Goal: Task Accomplishment & Management: Complete application form

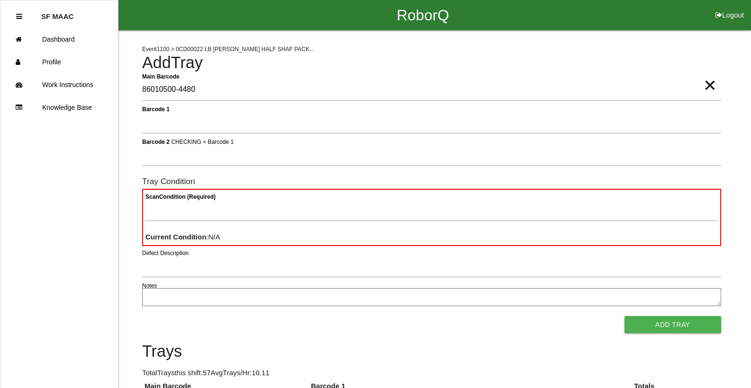
type Barcode "86010500-4480"
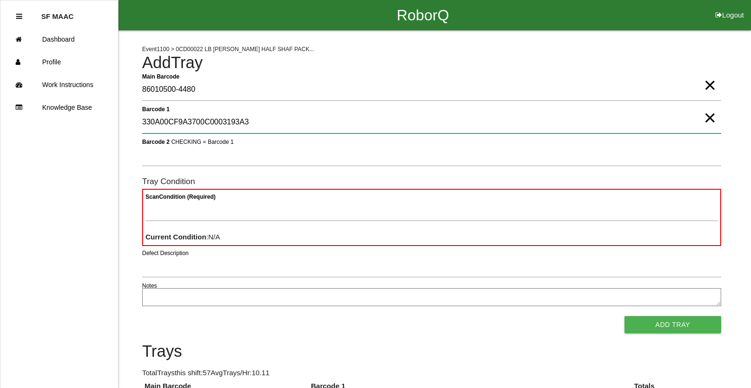
type 1 "330A00CF9A3700C0003193A3"
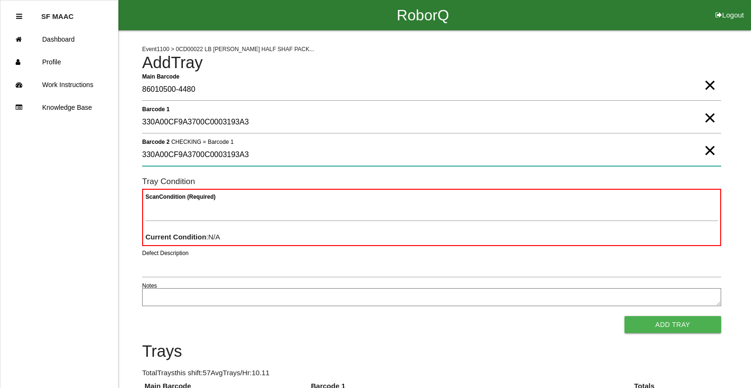
type 2 "330A00CF9A3700C0003193A3"
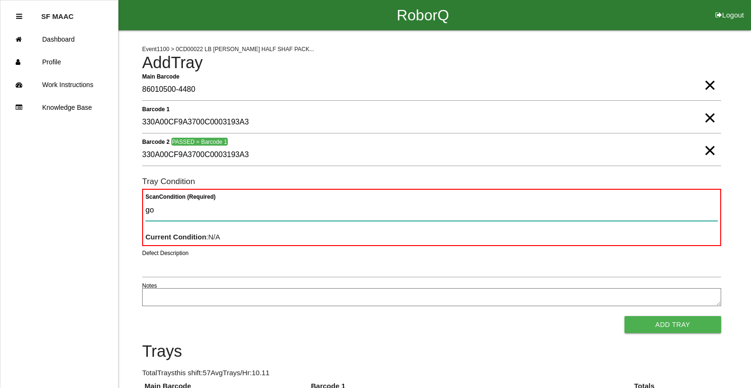
type Condition "goo"
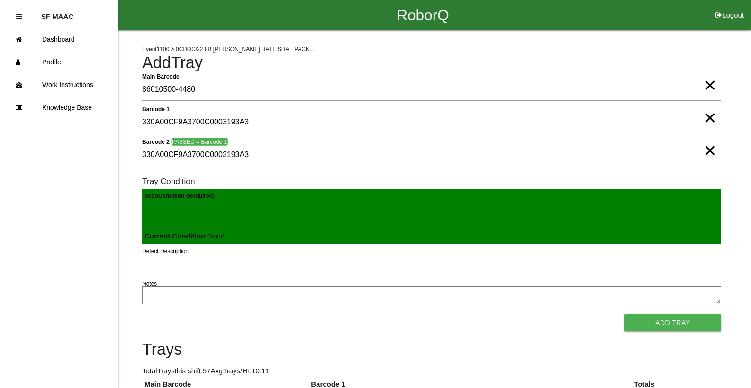
click at [624, 315] on button "Add Tray" at bounding box center [672, 323] width 97 height 17
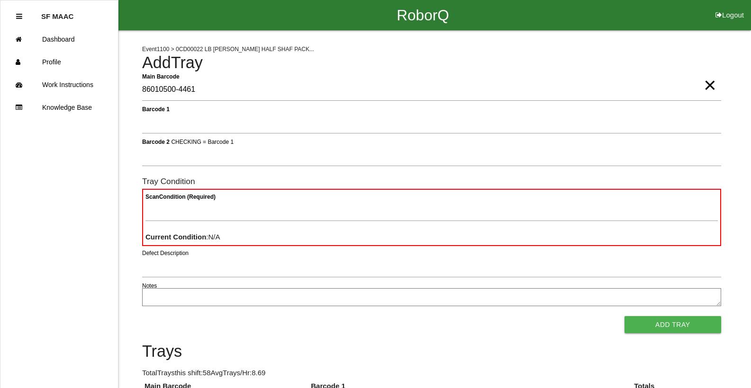
type Barcode "86010500-4461"
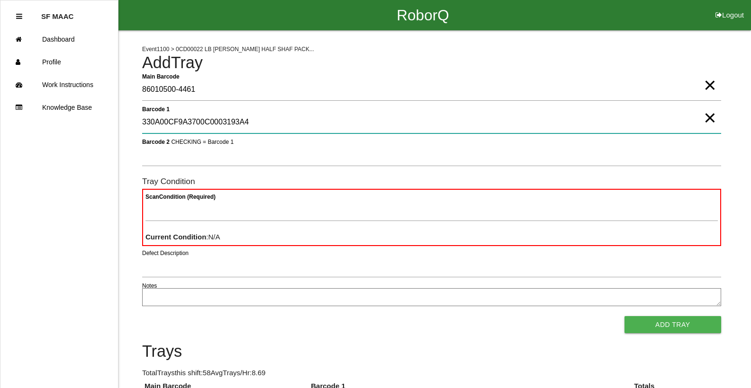
type 1 "330A00CF9A3700C0003193A4"
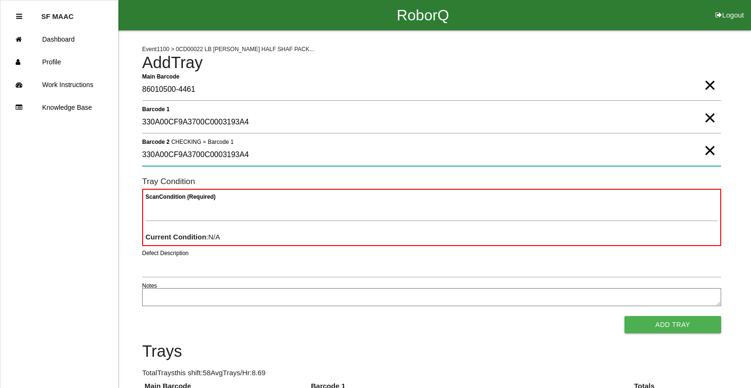
type 2 "330A00CF9A3700C0003193A4"
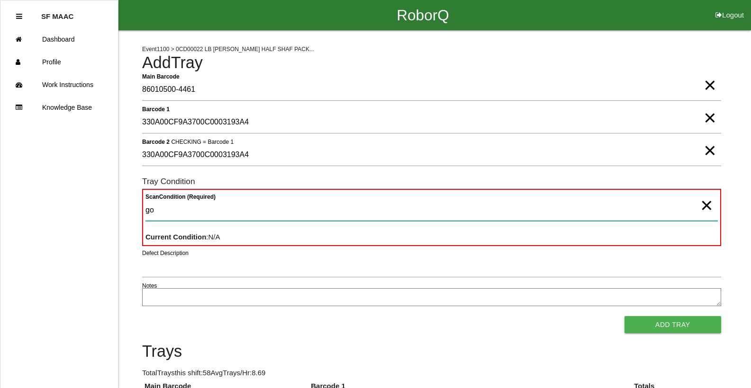
type Condition "goo"
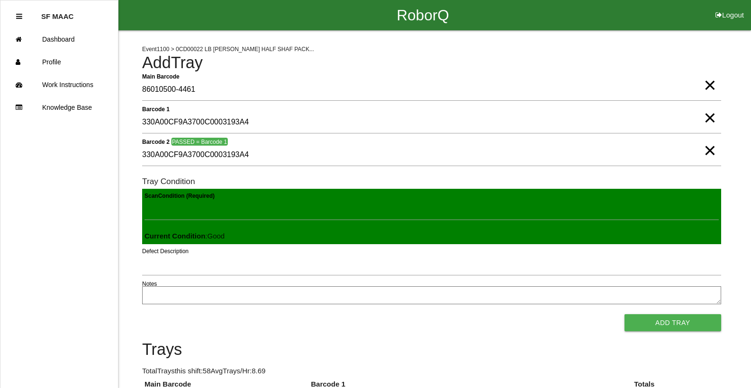
click at [624, 315] on button "Add Tray" at bounding box center [672, 323] width 97 height 17
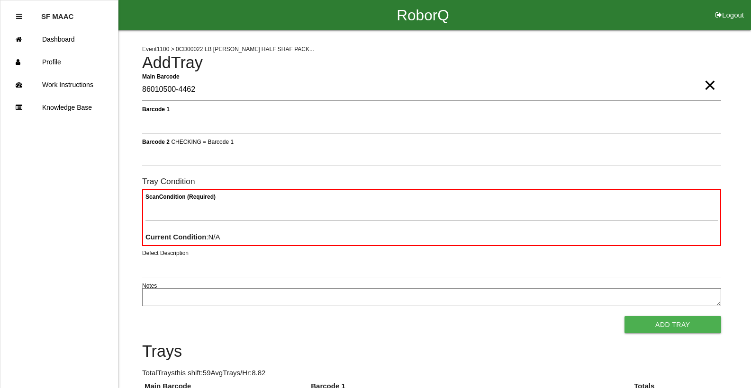
type Barcode "86010500-4462"
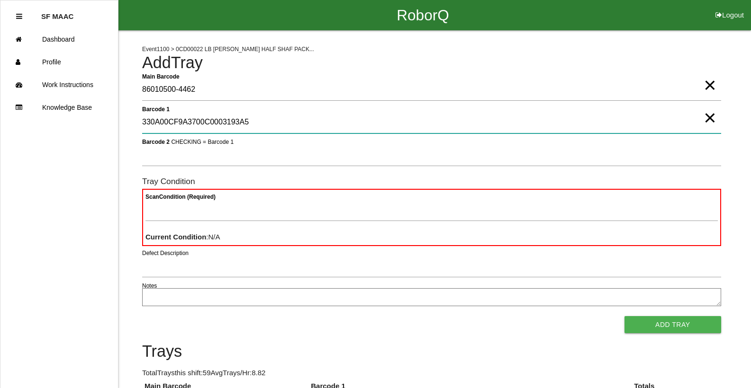
type 1 "330A00CF9A3700C0003193A5"
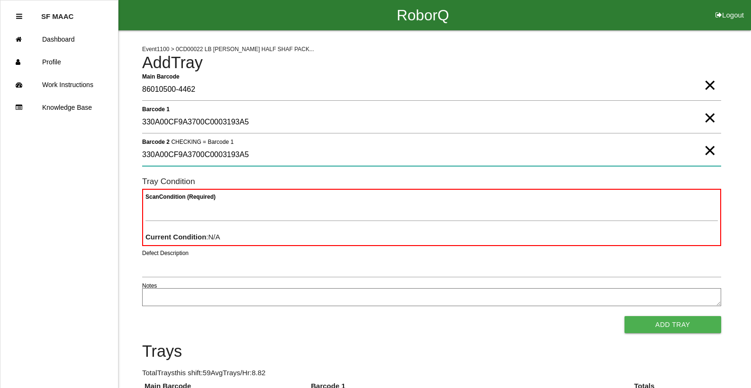
type 2 "330A00CF9A3700C0003193A5"
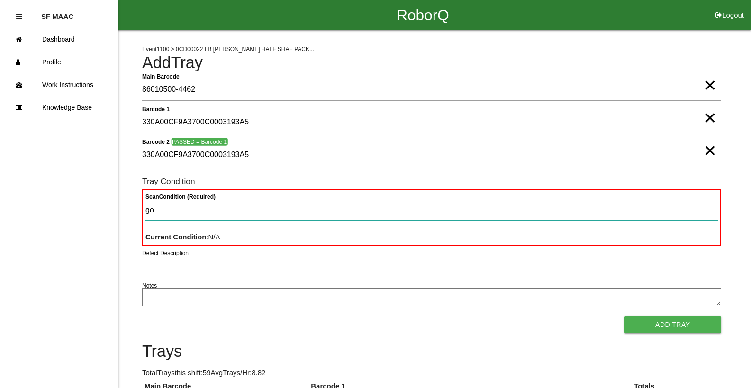
type Condition "goo"
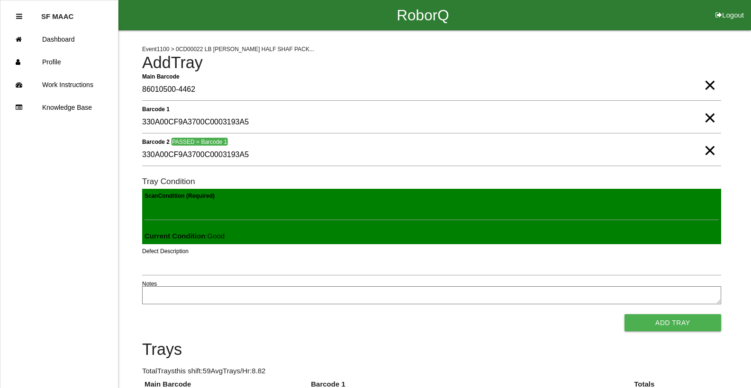
click at [624, 315] on button "Add Tray" at bounding box center [672, 323] width 97 height 17
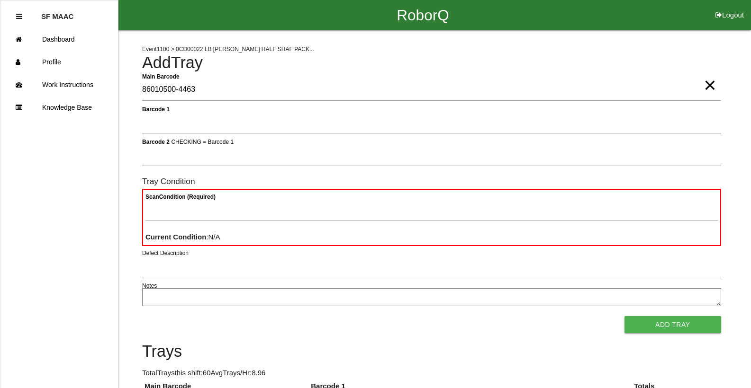
type Barcode "86010500-4463"
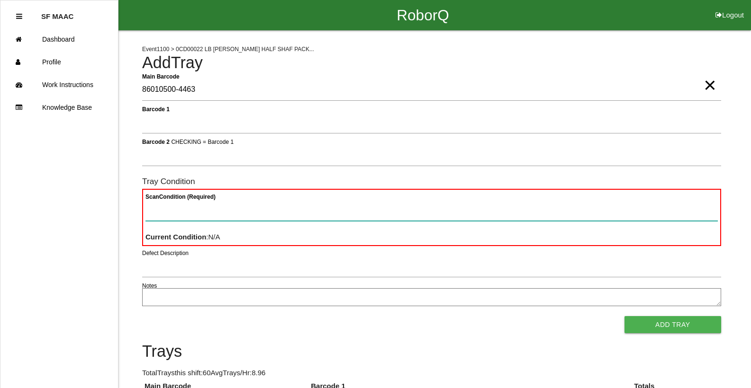
click at [163, 212] on Condition "Scan Condition (Required)" at bounding box center [431, 210] width 572 height 22
type Condition "ba"
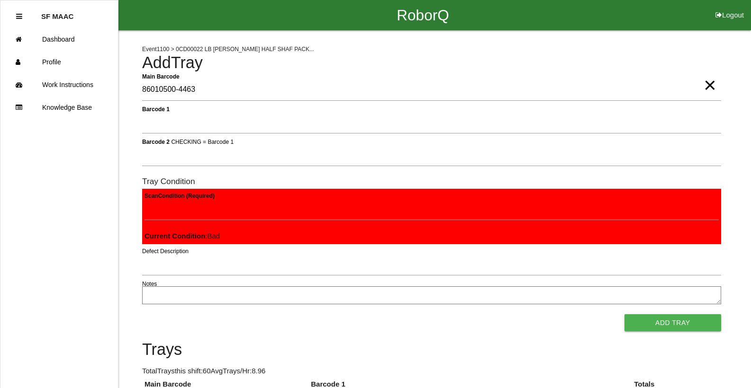
click at [624, 315] on button "Add Tray" at bounding box center [672, 323] width 97 height 17
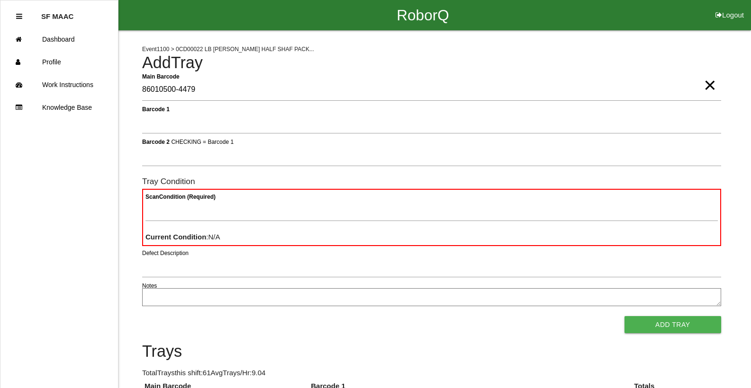
type Barcode "86010500-4479"
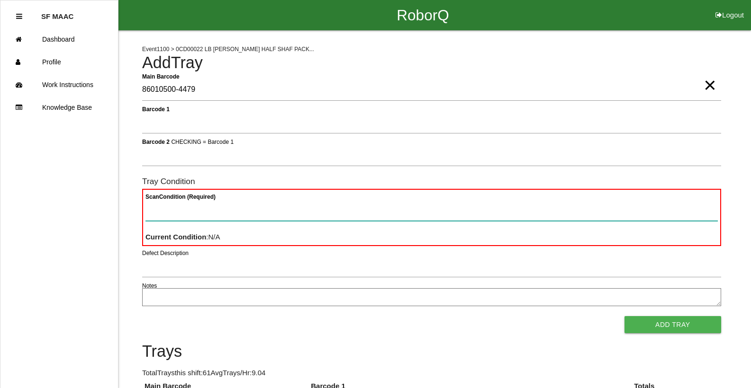
click at [175, 210] on Condition "Scan Condition (Required)" at bounding box center [431, 210] width 572 height 22
type Condition "ba"
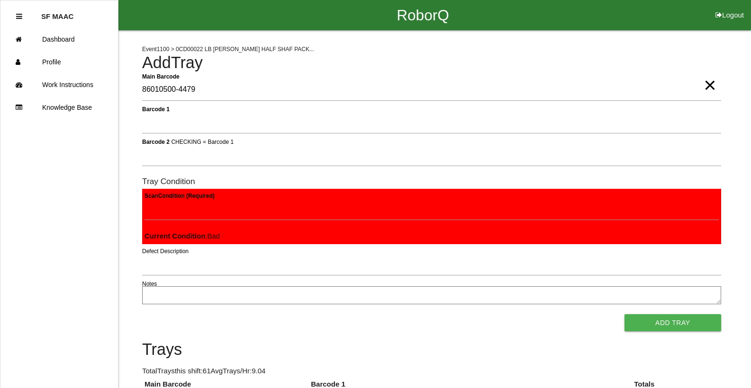
click at [624, 315] on button "Add Tray" at bounding box center [672, 323] width 97 height 17
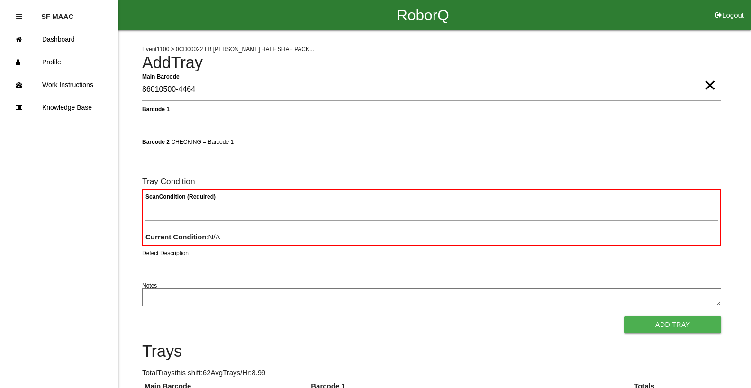
type Barcode "86010500-4464"
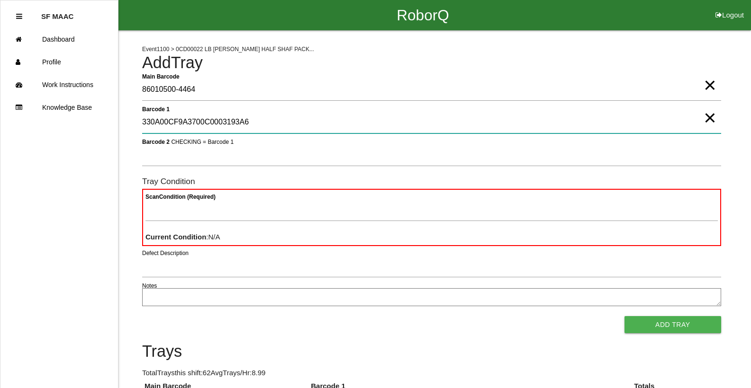
type 1 "330A00CF9A3700C0003193A6"
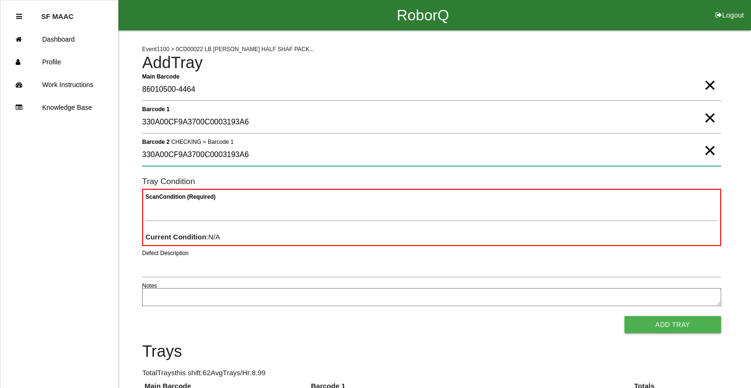
type 2 "330A00CF9A3700C0003193A6"
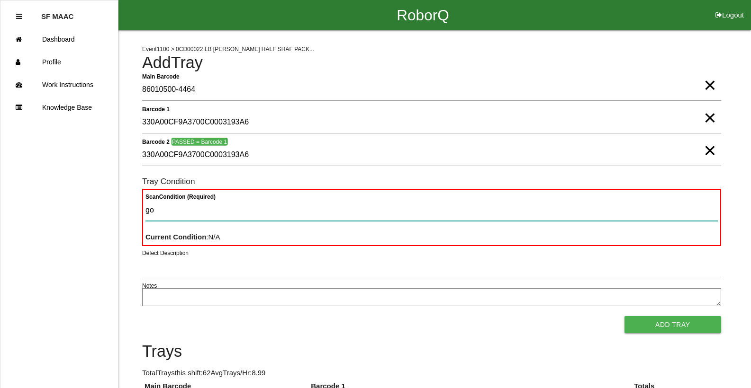
type Condition "goo"
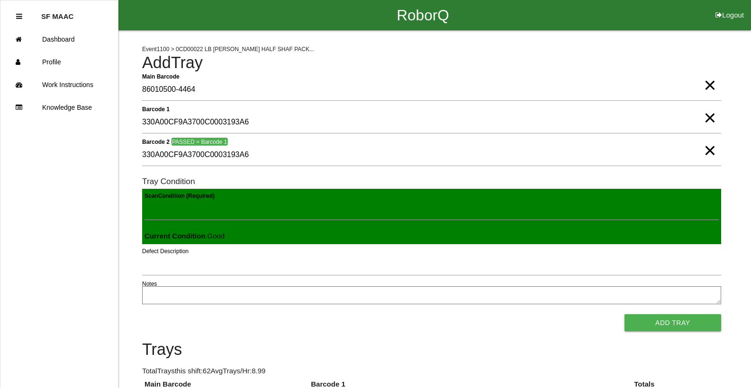
click at [624, 315] on button "Add Tray" at bounding box center [672, 323] width 97 height 17
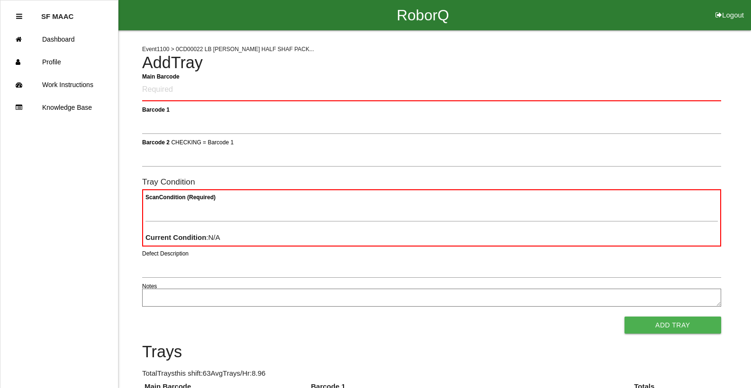
click at [257, 95] on Barcode "Main Barcode" at bounding box center [431, 90] width 579 height 22
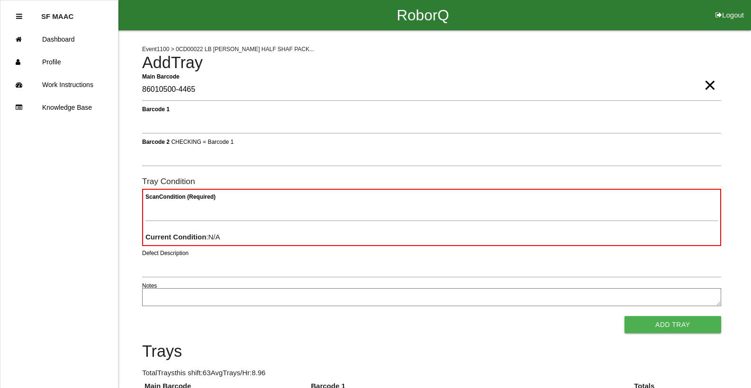
type Barcode "86010500-4465"
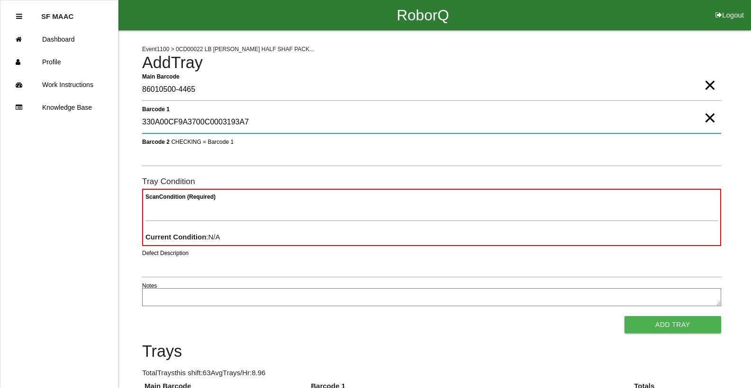
type 1 "330A00CF9A3700C0003193A7"
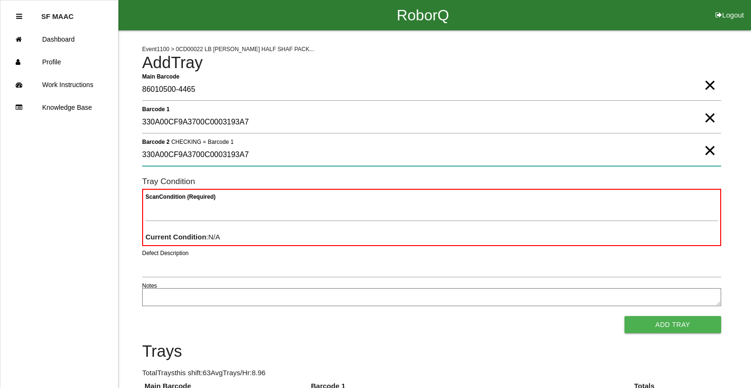
type 2 "330A00CF9A3700C0003193A7"
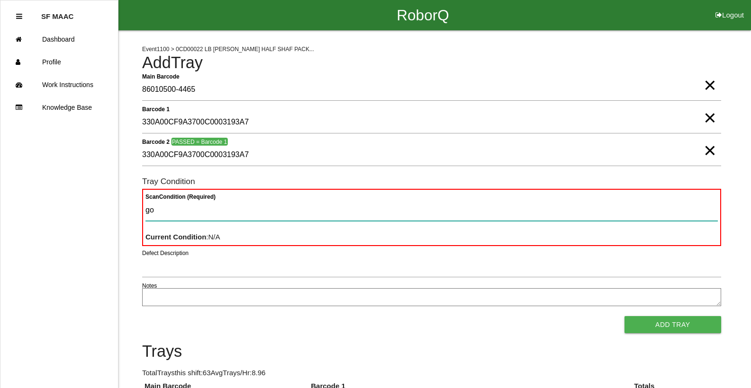
type Condition "goo"
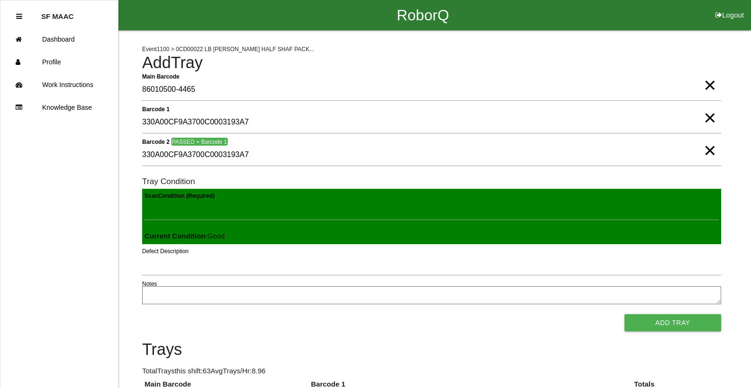
click at [624, 315] on button "Add Tray" at bounding box center [672, 323] width 97 height 17
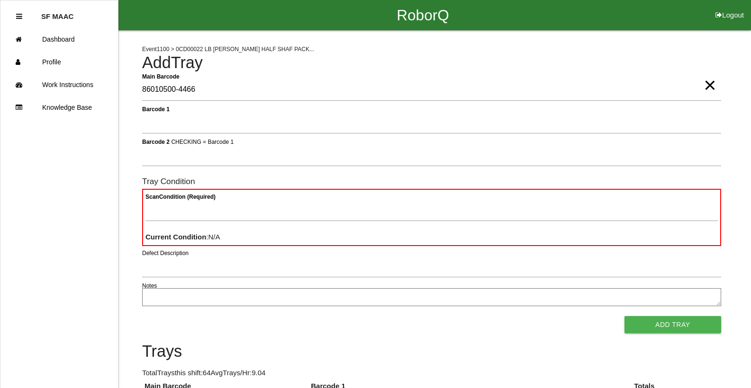
type Barcode "86010500-4466"
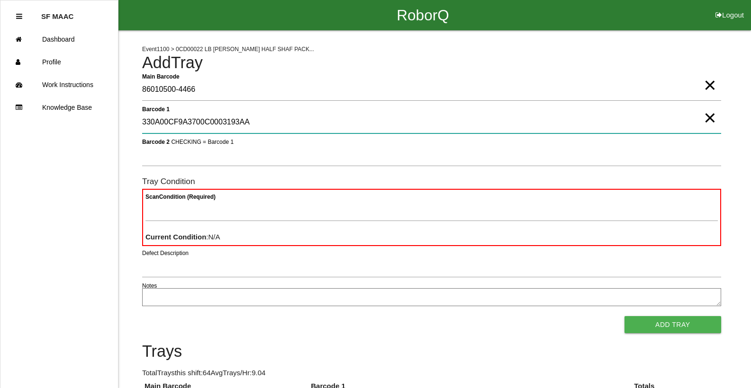
type 1 "330A00CF9A3700C0003193AA"
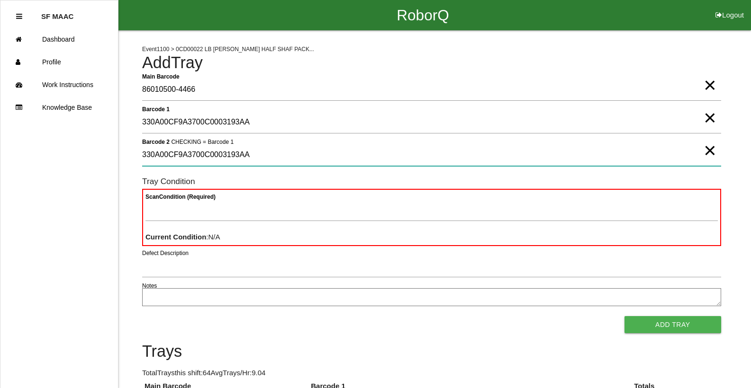
type 2 "330A00CF9A3700C0003193AA"
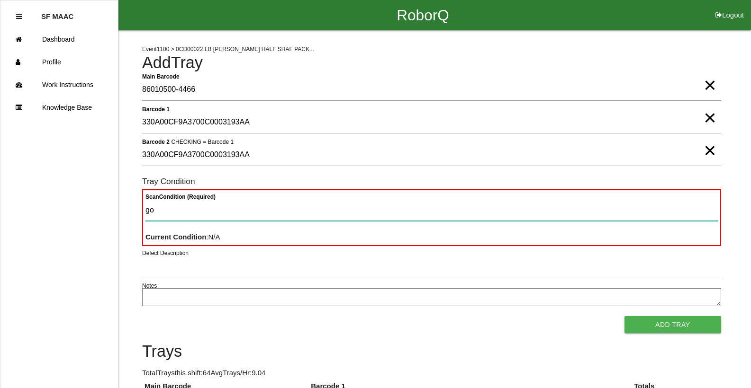
type Condition "goo"
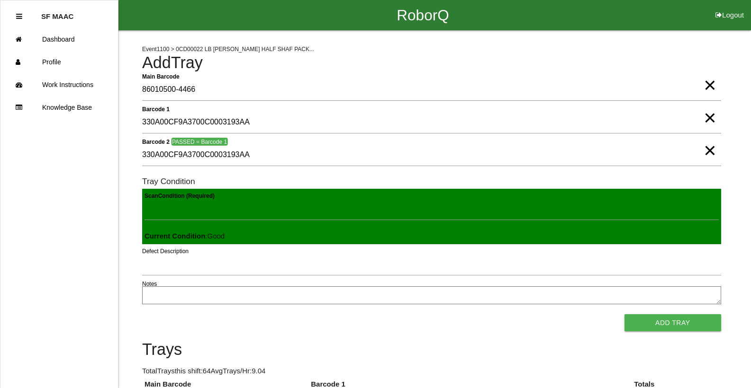
click at [624, 315] on button "Add Tray" at bounding box center [672, 323] width 97 height 17
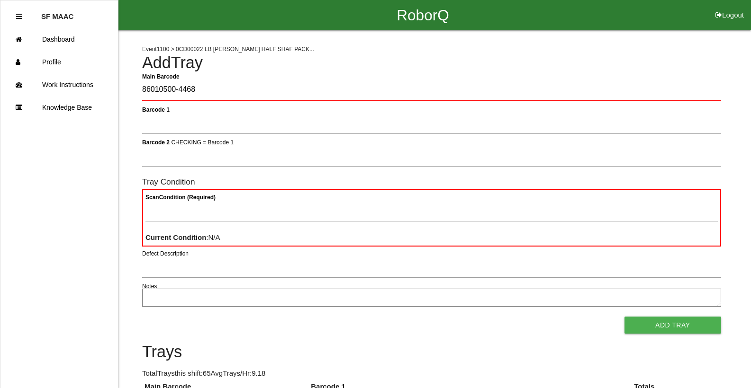
type Barcode "86010500-4468"
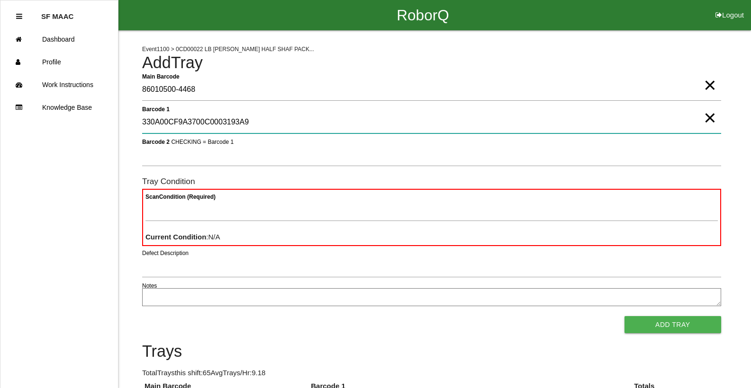
type 1 "330A00CF9A3700C0003193A9"
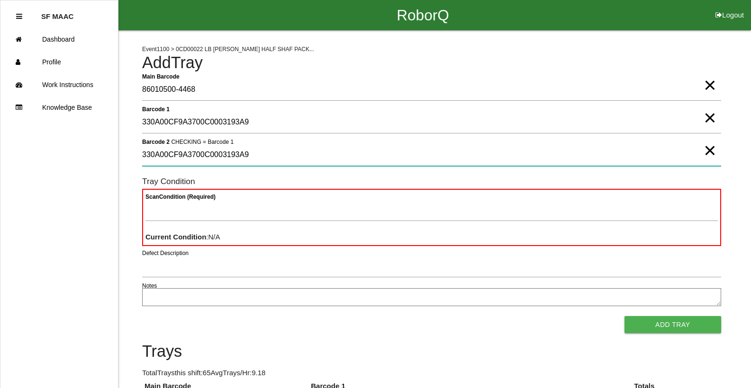
type 2 "330A00CF9A3700C0003193A9"
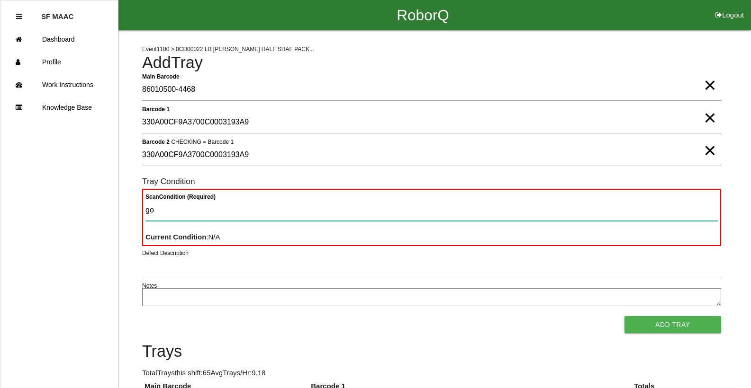
type Condition "goo"
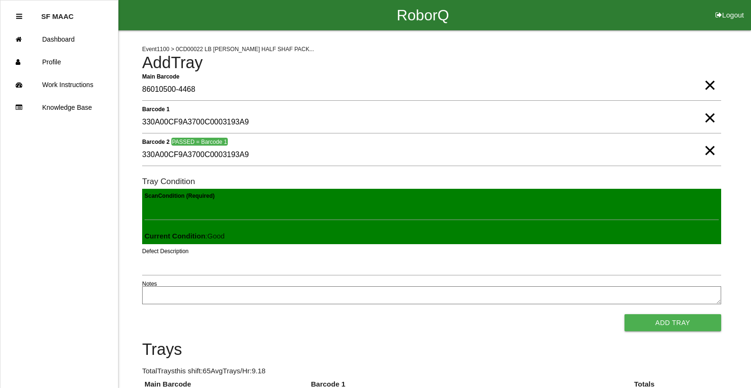
click at [624, 315] on button "Add Tray" at bounding box center [672, 323] width 97 height 17
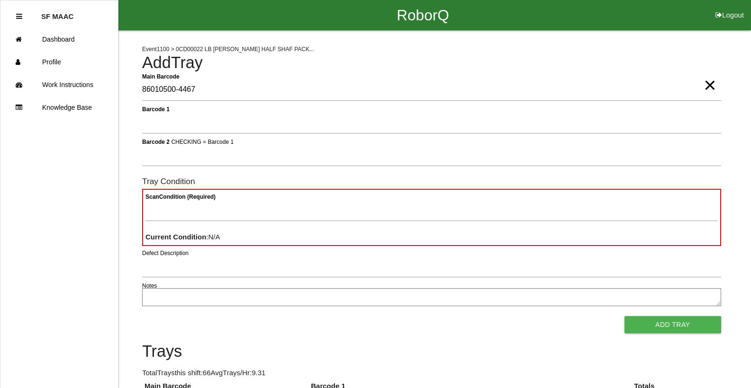
type Barcode "86010500-4467"
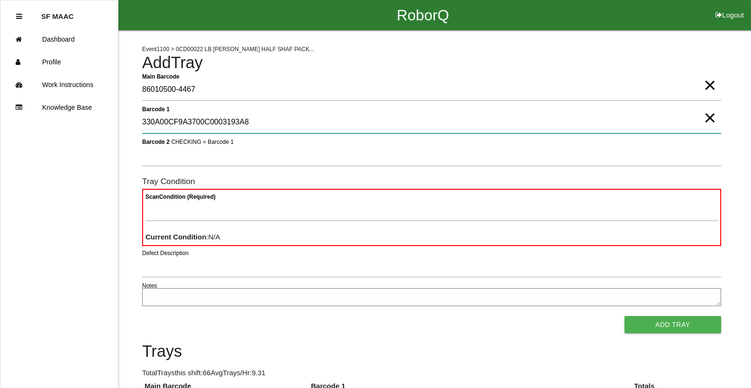
type 1 "330A00CF9A3700C0003193A8"
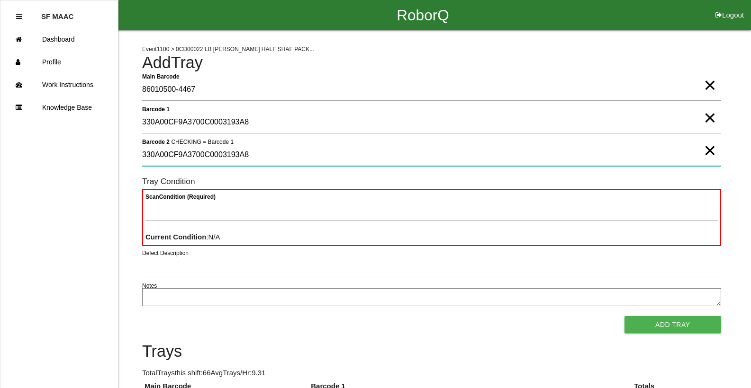
type 2 "330A00CF9A3700C0003193A8"
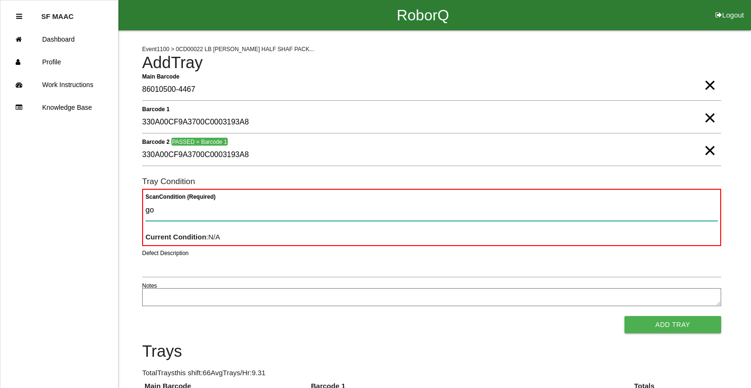
type Condition "goo"
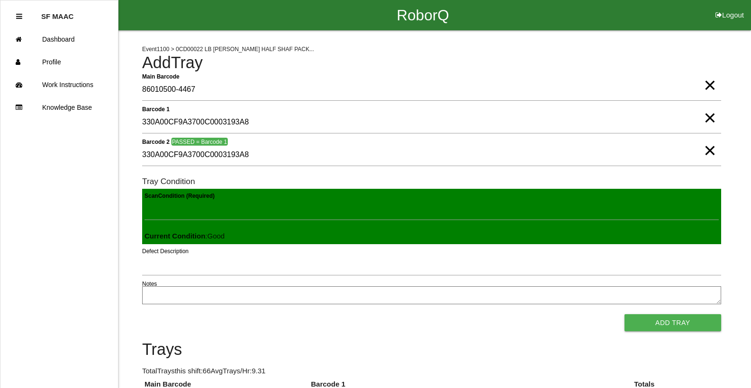
click at [624, 315] on button "Add Tray" at bounding box center [672, 323] width 97 height 17
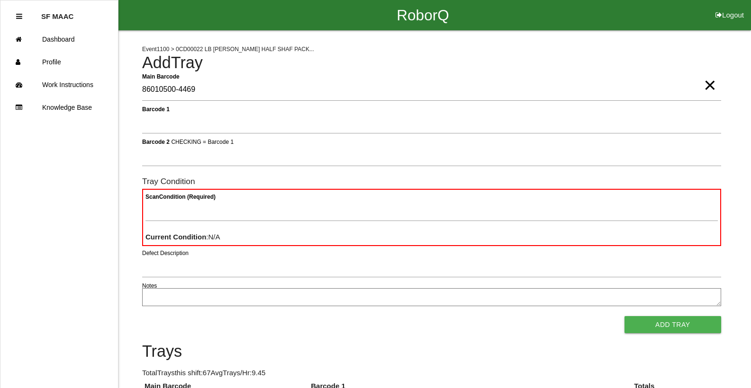
type Barcode "86010500-4469"
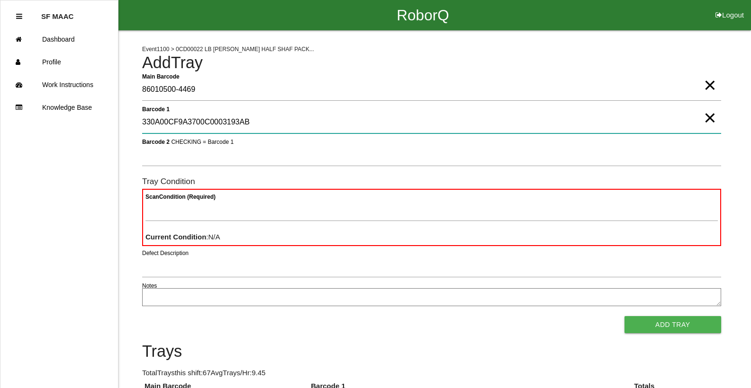
type 1 "330A00CF9A3700C0003193AB"
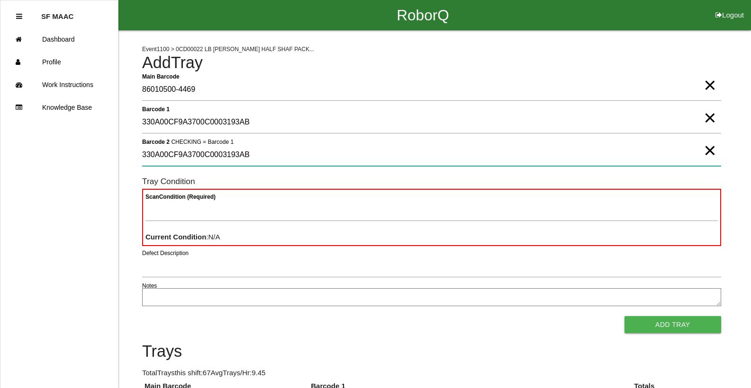
type 2 "330A00CF9A3700C0003193AB"
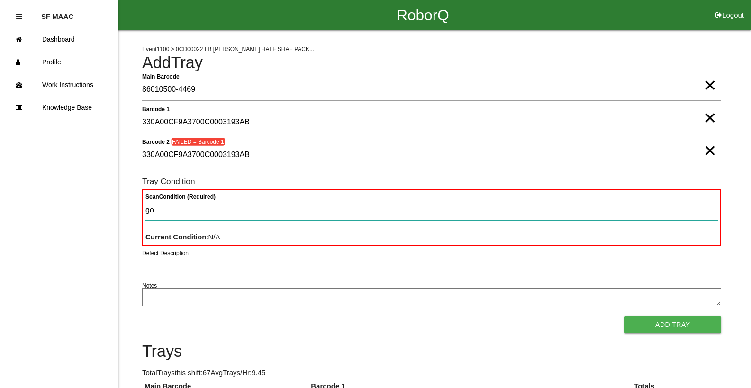
type Condition "goo"
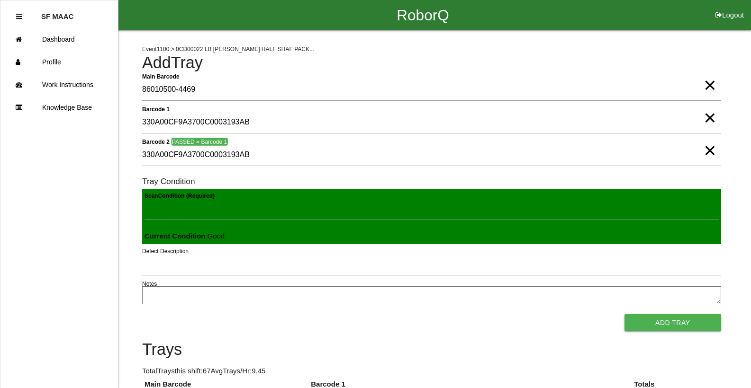
click at [624, 315] on button "Add Tray" at bounding box center [672, 323] width 97 height 17
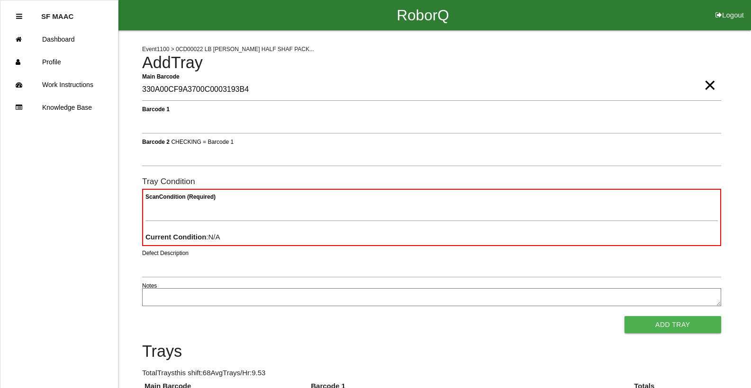
type Barcode "330A00CF9A3700C0003193B4"
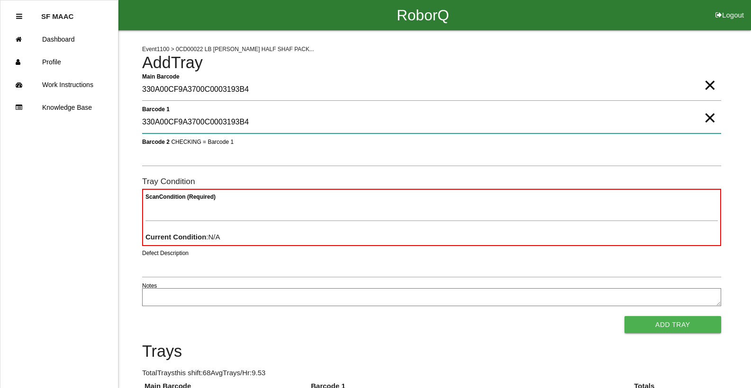
type 1 "330A00CF9A3700C0003193B4"
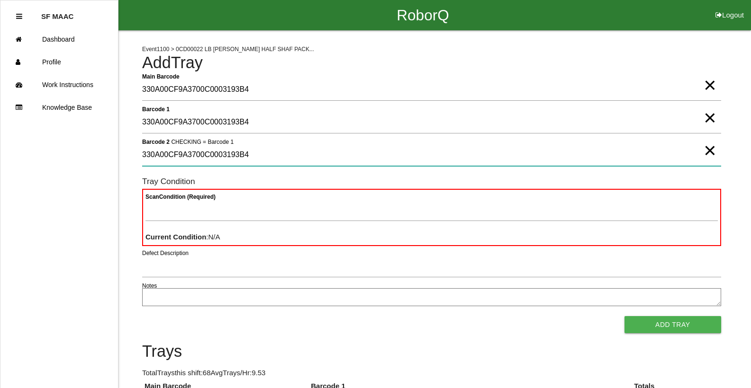
type 2 "330A00CF9A3700C0003193B4"
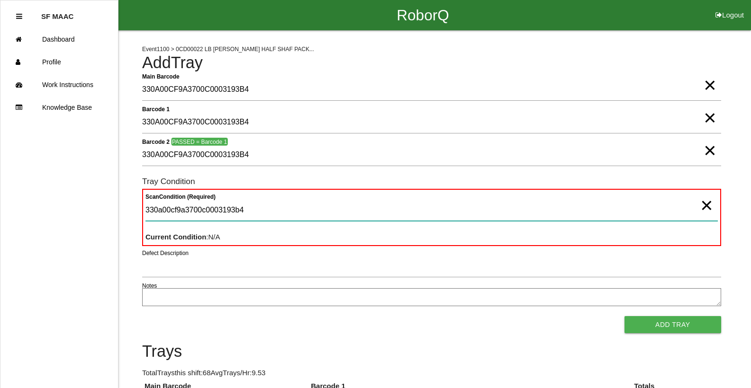
type Condition "330a00cf9a3700c0003193b4"
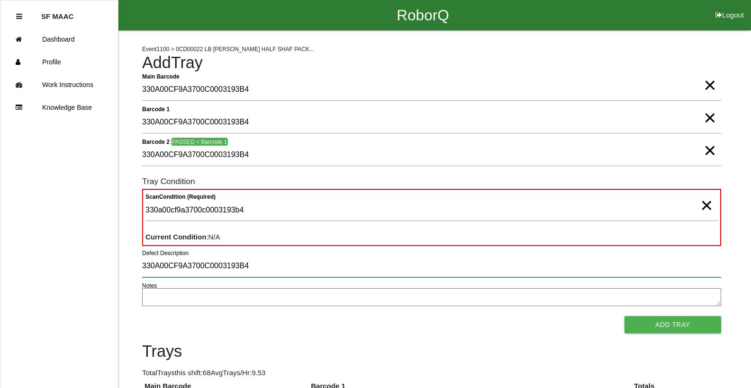
type input "330A00CF9A3700C0003193B4"
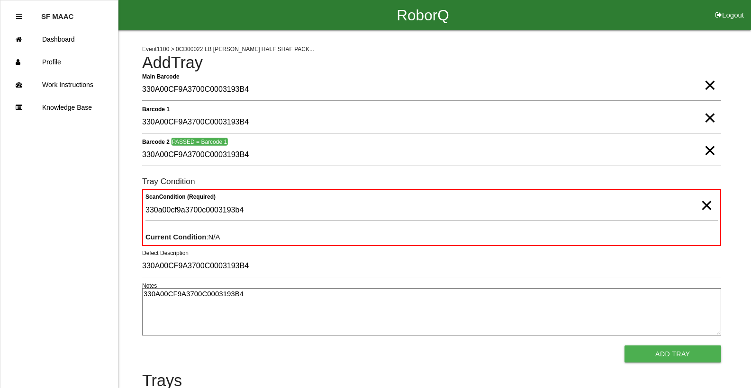
type textarea "330A00CF9A3700C0003193B4"
click at [707, 203] on span "×" at bounding box center [706, 196] width 12 height 19
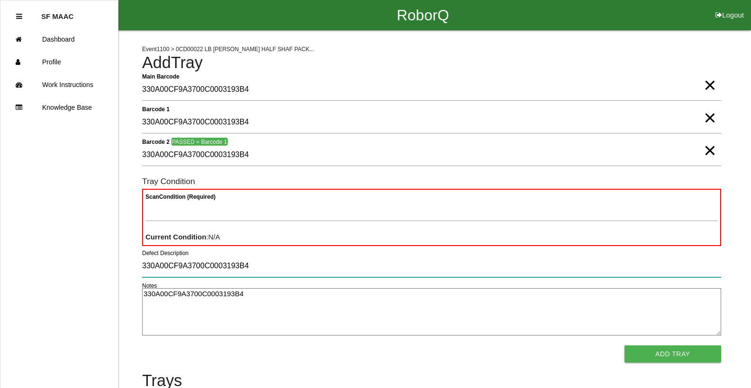
click at [620, 261] on input "330A00CF9A3700C0003193B4" at bounding box center [431, 267] width 579 height 22
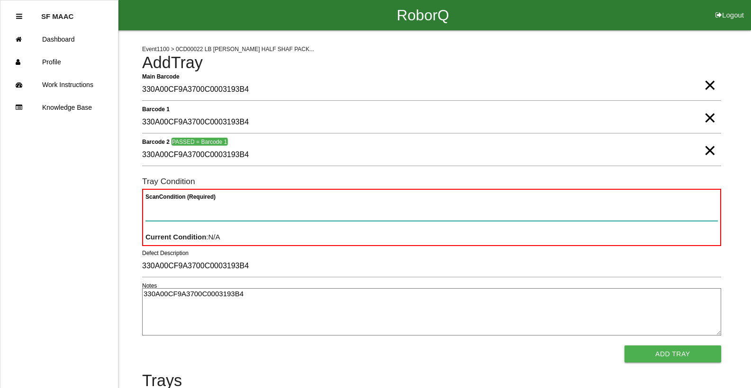
drag, startPoint x: 569, startPoint y: 203, endPoint x: 579, endPoint y: 203, distance: 9.5
click at [570, 203] on Condition "Scan Condition (Required)" at bounding box center [431, 210] width 572 height 22
type Condition "goo"
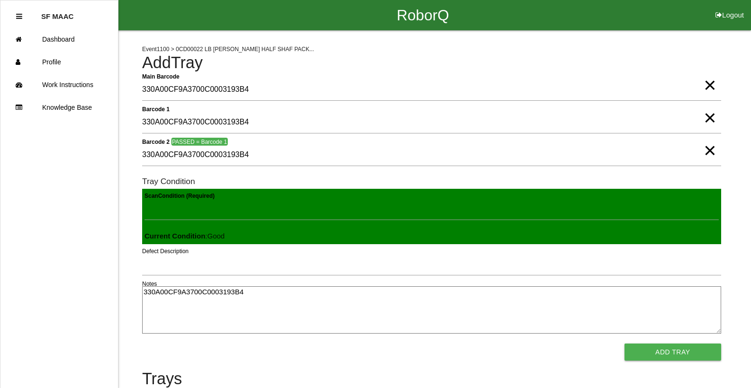
click at [624, 344] on button "Add Tray" at bounding box center [672, 352] width 97 height 17
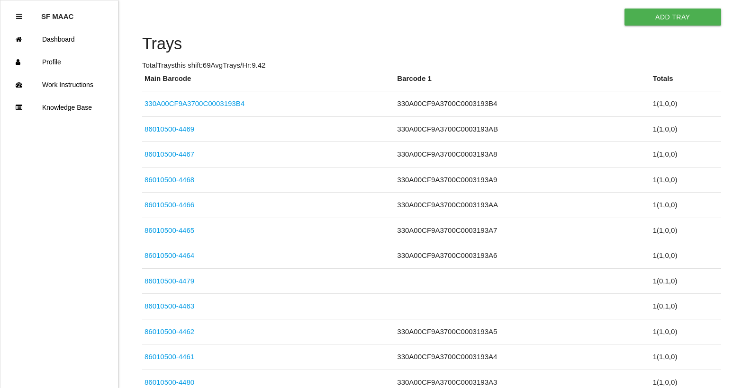
scroll to position [345, 0]
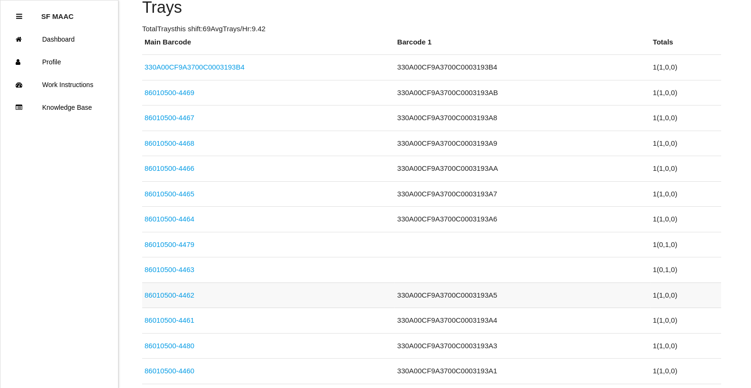
click at [180, 296] on link "86010500-4462" at bounding box center [169, 295] width 50 height 8
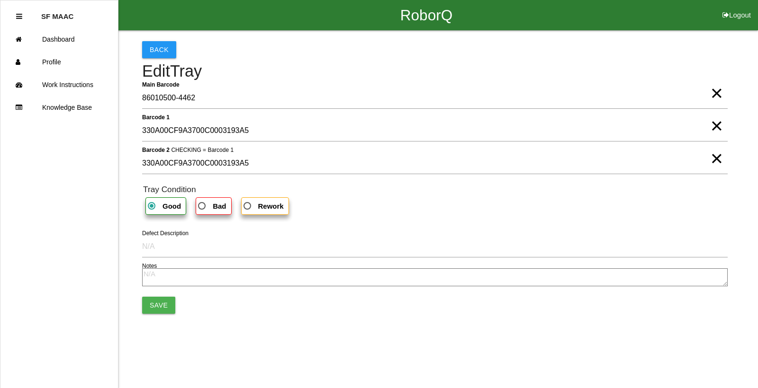
click at [718, 126] on span "×" at bounding box center [716, 116] width 12 height 19
click at [717, 159] on span "×" at bounding box center [716, 149] width 12 height 19
click at [204, 207] on span "Bad" at bounding box center [211, 206] width 30 height 12
click at [202, 207] on input "Bad" at bounding box center [199, 203] width 6 height 6
radio input "true"
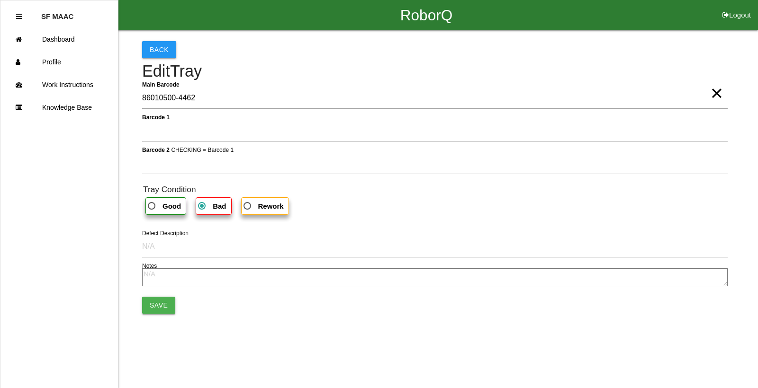
click at [148, 309] on button "Save" at bounding box center [158, 305] width 33 height 17
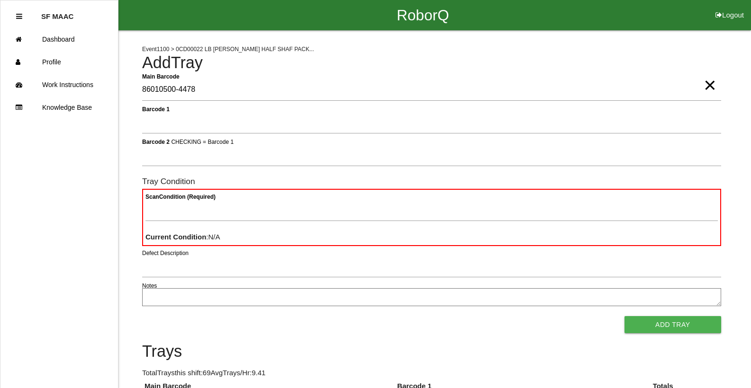
type Barcode "86010500-4478"
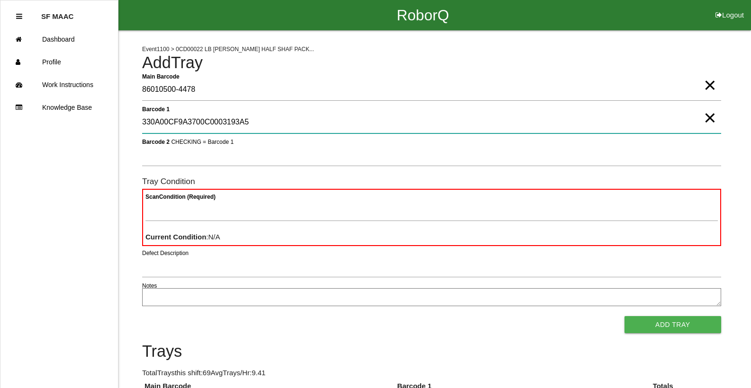
type 1 "330A00CF9A3700C0003193A5"
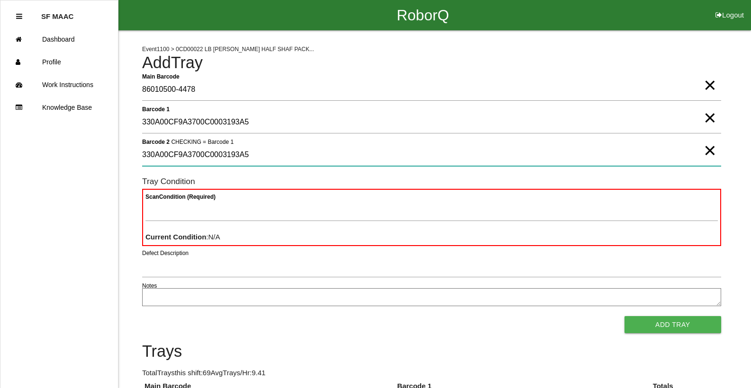
type 2 "330A00CF9A3700C0003193A5"
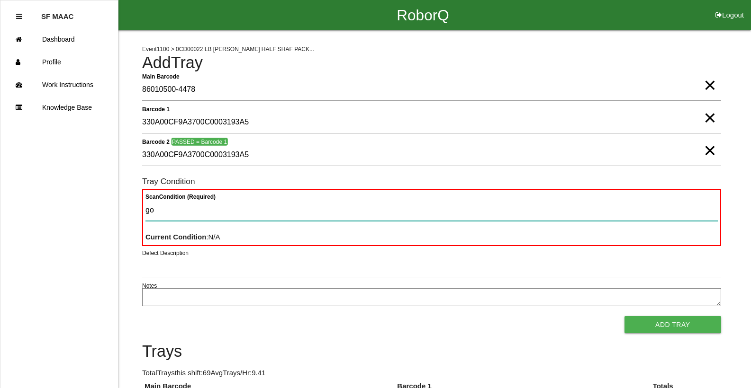
type Condition "goo"
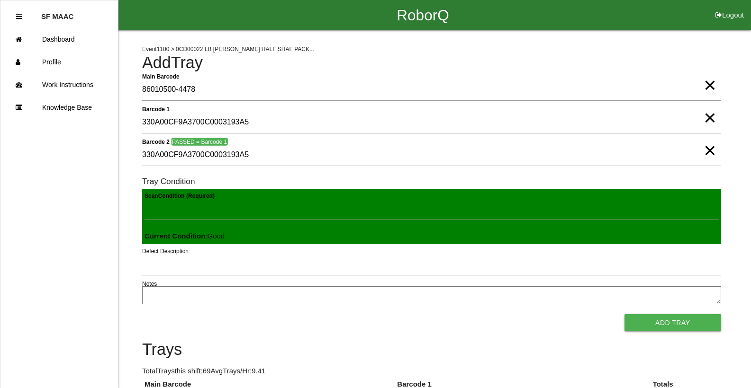
click at [624, 315] on button "Add Tray" at bounding box center [672, 323] width 97 height 17
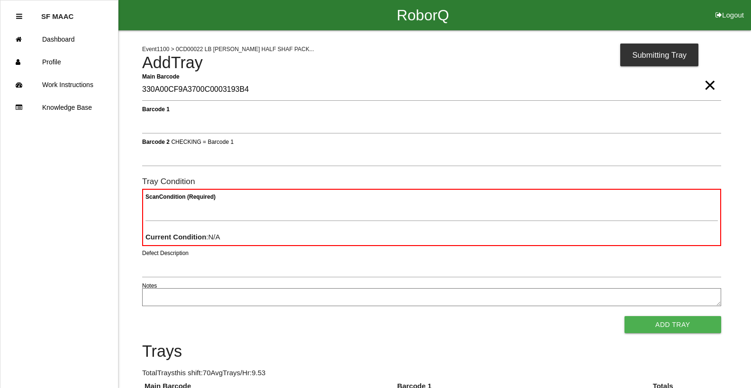
type Barcode "330A00CF9A3700C0003193B4"
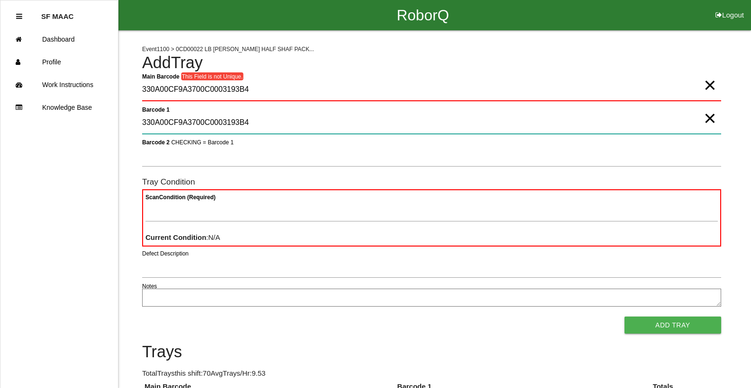
type 1 "330A00CF9A3700C0003193B4"
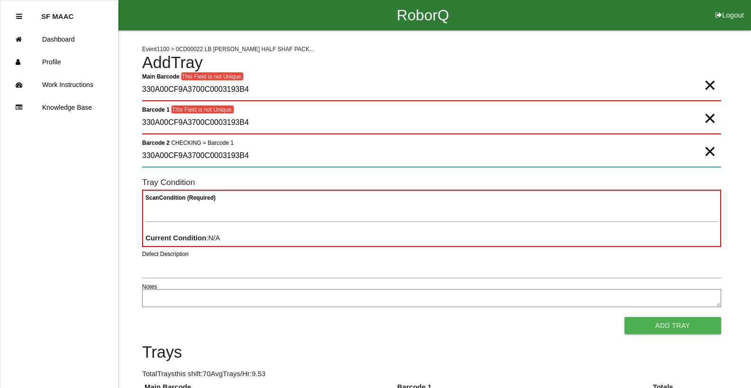
type 2 "330A00CF9A3700C0003193B4"
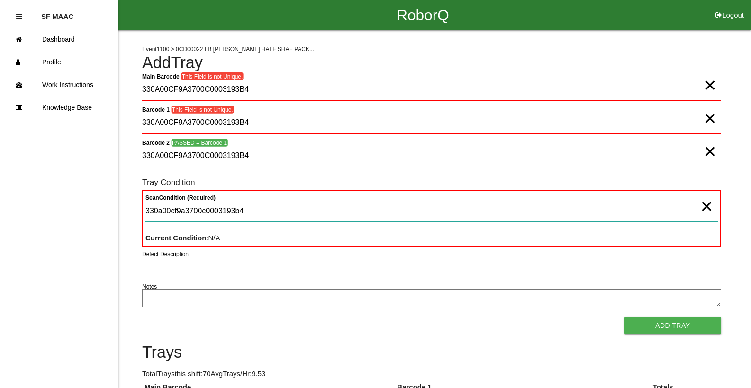
type Condition "330a00cf9a3700c0003193b4"
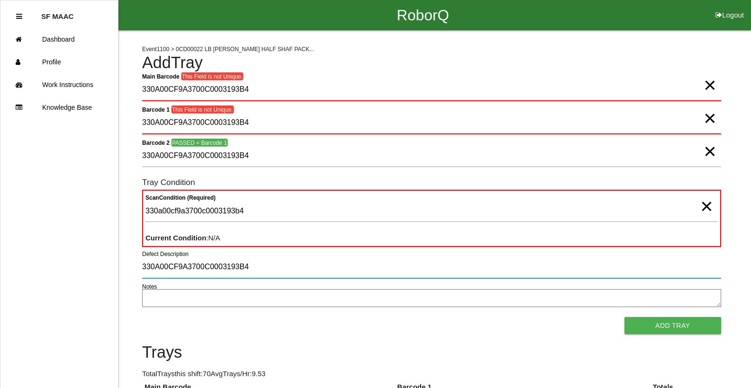
type input "330A00CF9A3700C0003193B4"
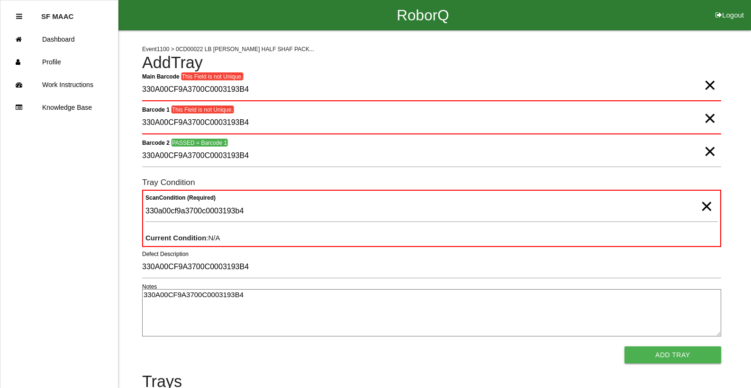
type textarea "330A00CF9A3700C0003193B4"
click at [708, 83] on span "×" at bounding box center [709, 75] width 12 height 19
click at [710, 118] on span "×" at bounding box center [709, 108] width 12 height 19
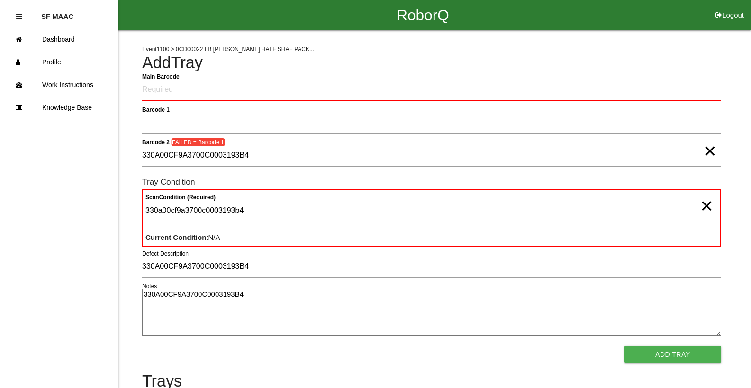
click at [710, 151] on span "×" at bounding box center [709, 141] width 12 height 19
drag, startPoint x: 701, startPoint y: 204, endPoint x: 701, endPoint y: 198, distance: 6.6
click at [701, 204] on span "×" at bounding box center [706, 196] width 12 height 19
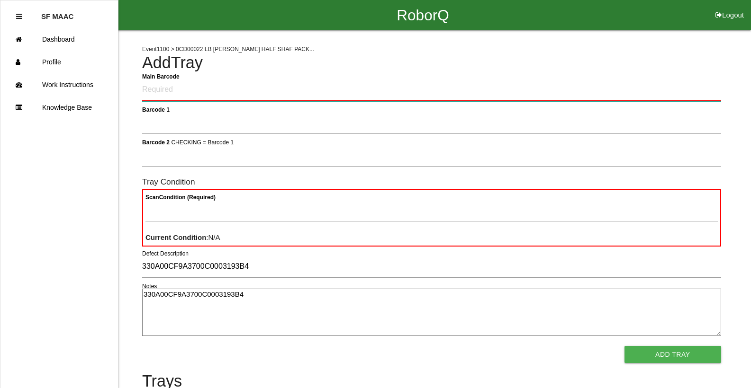
drag, startPoint x: 658, startPoint y: 90, endPoint x: 638, endPoint y: 75, distance: 25.5
click at [659, 82] on Barcode "Main Barcode" at bounding box center [431, 90] width 579 height 22
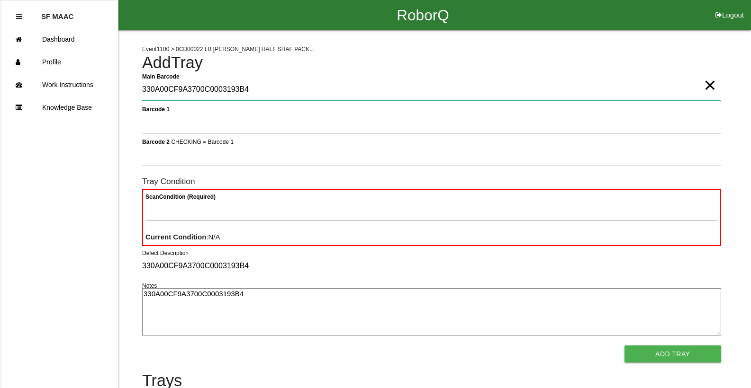
type Barcode "330A00CF9A3700C0003193B4"
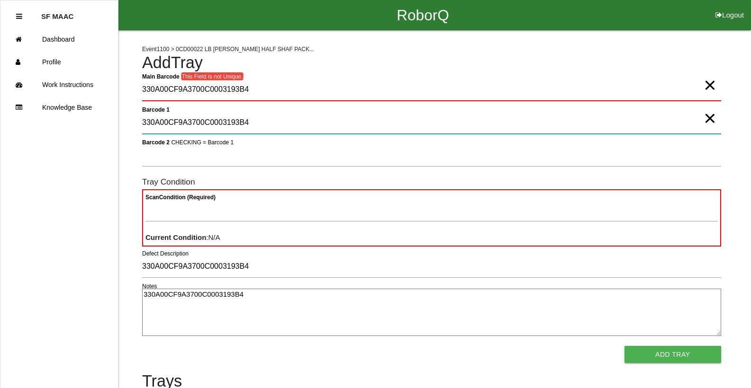
type 1 "330A00CF9A3700C0003193B4"
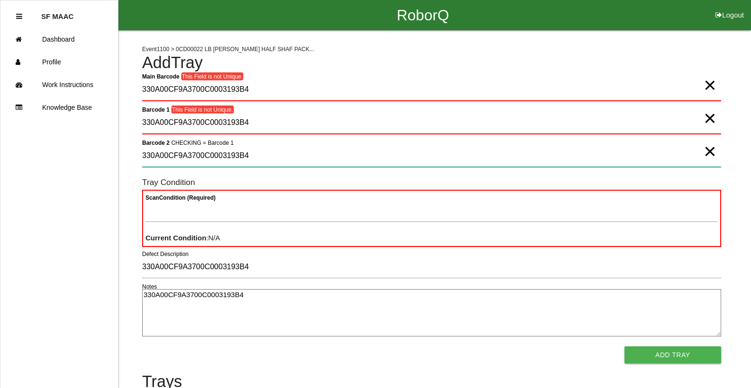
type 2 "330A00CF9A3700C0003193B4"
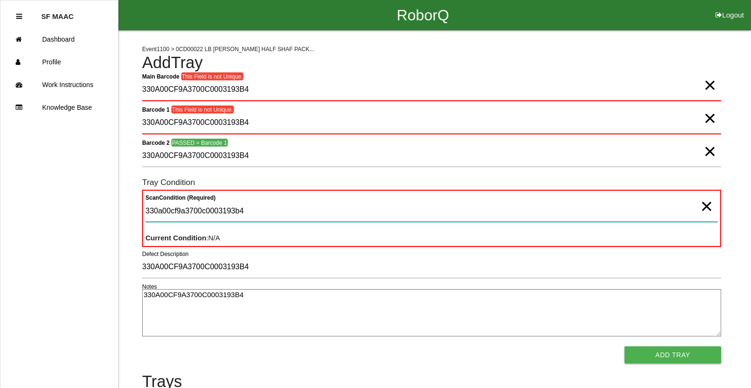
type Condition "330a00cf9a3700c0003193b4"
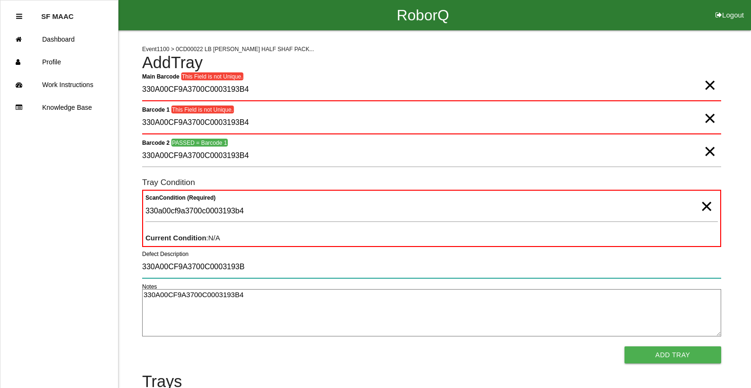
type input "330A00CF9A3700C0003193B4"
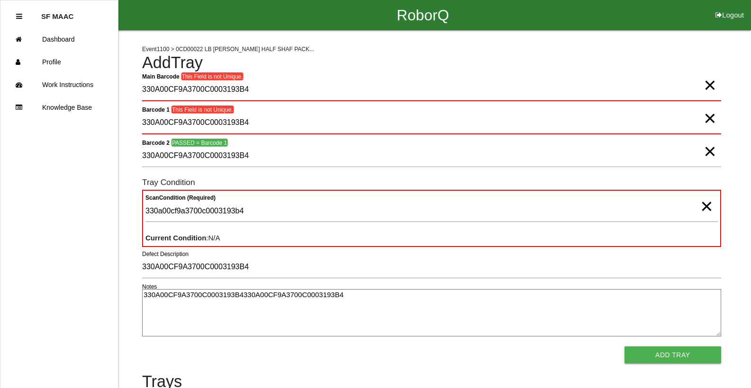
type textarea "330A00CF9A3700C0003193B4330A00CF9A3700C0003193B4"
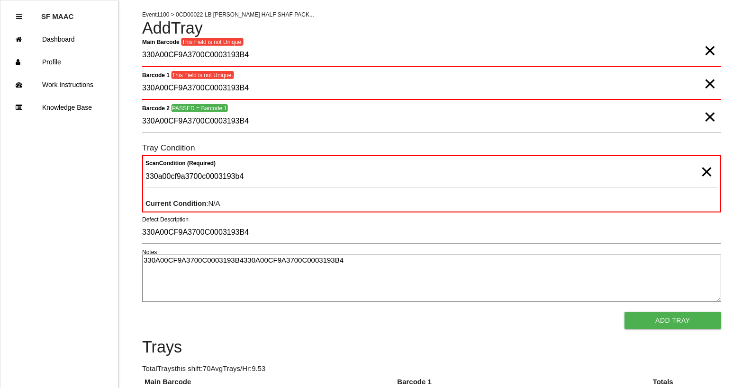
click at [710, 50] on span "×" at bounding box center [709, 41] width 12 height 19
drag, startPoint x: 704, startPoint y: 83, endPoint x: 706, endPoint y: 99, distance: 16.7
click at [705, 83] on span "×" at bounding box center [709, 74] width 12 height 19
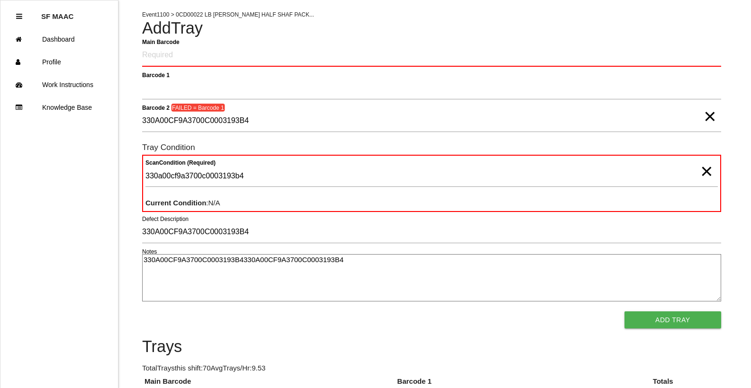
click at [707, 117] on span "×" at bounding box center [709, 107] width 12 height 19
click at [705, 171] on span "×" at bounding box center [706, 162] width 12 height 19
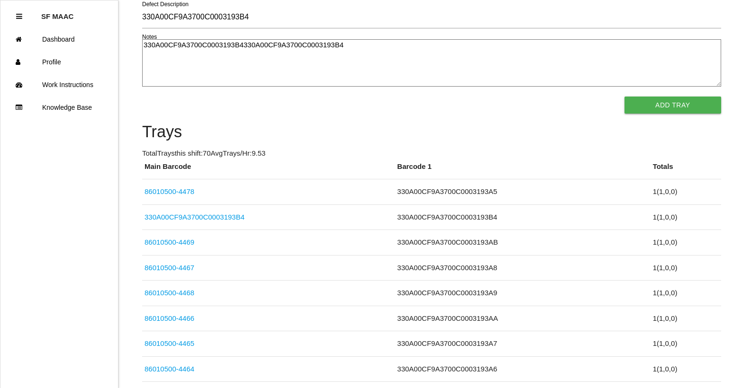
scroll to position [241, 0]
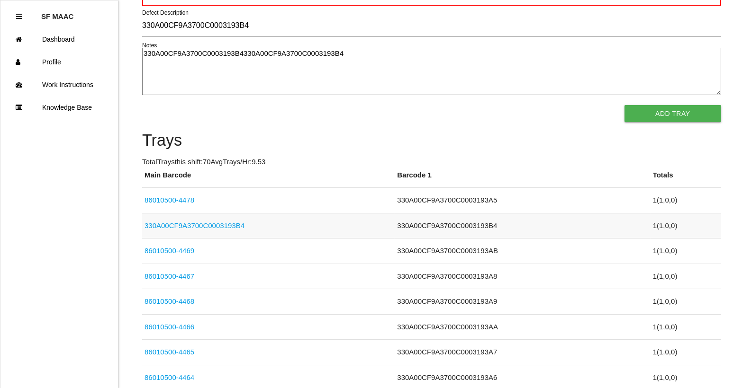
click at [249, 221] on td "330A00CF9A3700C0003193B4" at bounding box center [268, 226] width 252 height 26
click at [251, 220] on td "330A00CF9A3700C0003193B4" at bounding box center [268, 226] width 252 height 26
click at [223, 222] on link "330A00CF9A3700C0003193B4" at bounding box center [194, 226] width 100 height 8
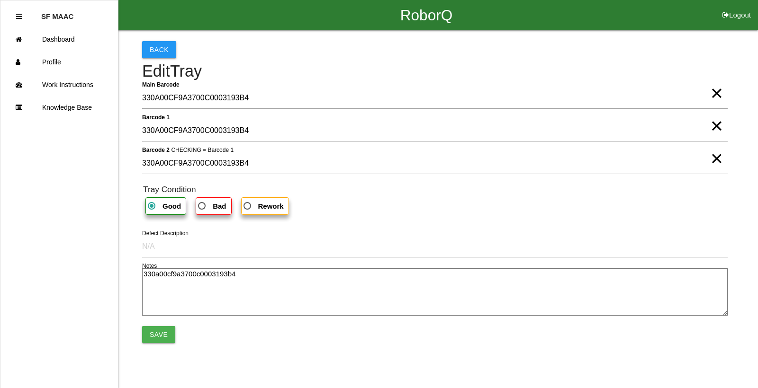
click at [223, 222] on html "RoborQ Logout SF MAAC Dashboard Profile Work Instructions Knowledge Base Back E…" at bounding box center [379, 200] width 758 height 401
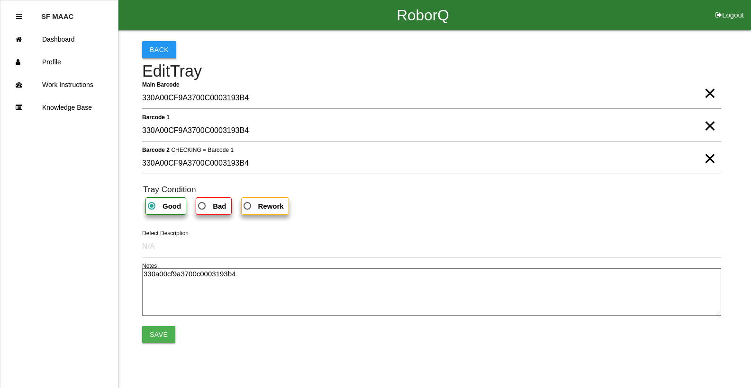
click at [154, 45] on button "Back" at bounding box center [159, 49] width 34 height 17
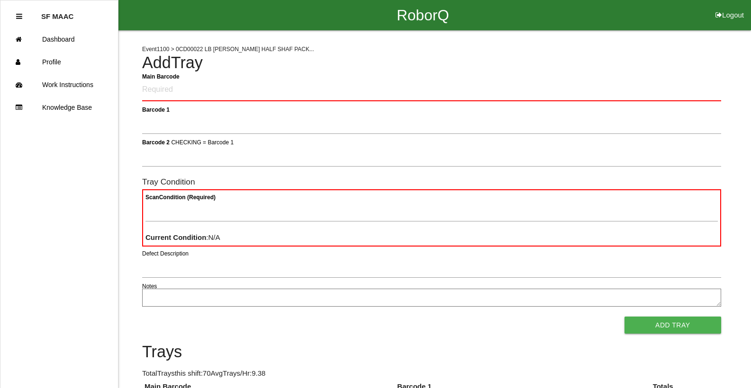
click at [143, 89] on Barcode "Main Barcode" at bounding box center [431, 90] width 579 height 22
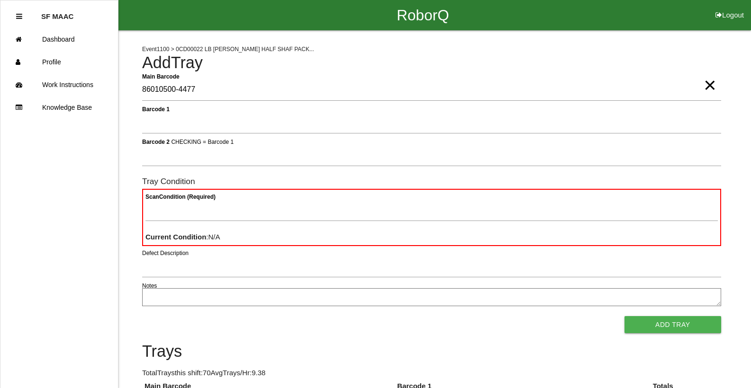
type Barcode "86010500-4477"
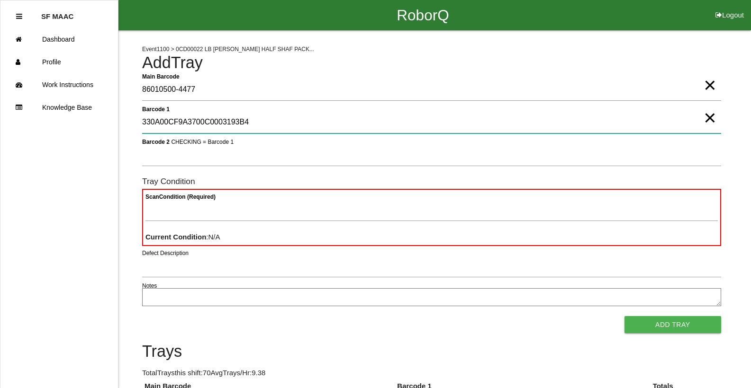
type 1 "330A00CF9A3700C0003193B4"
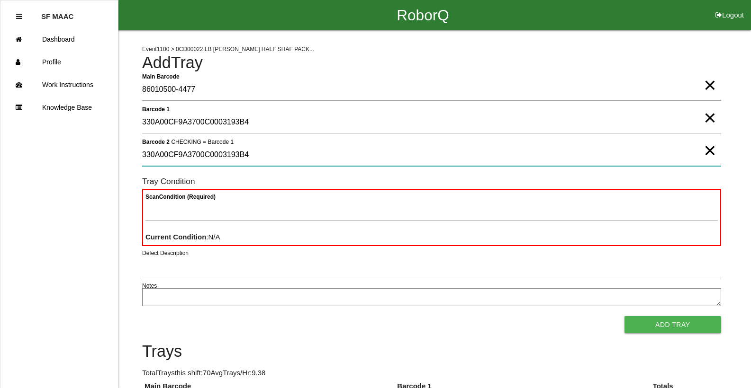
type 2 "330A00CF9A3700C0003193B4"
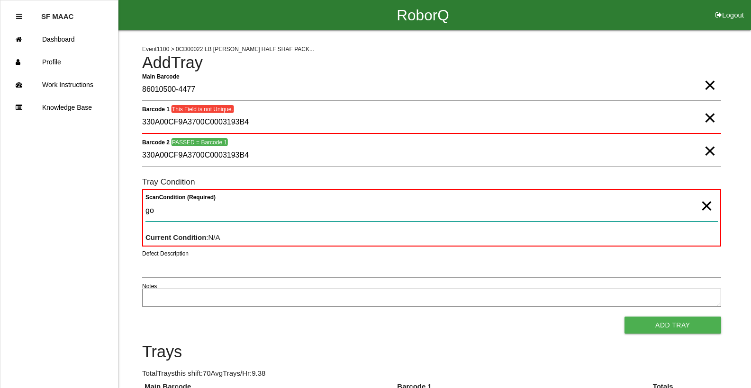
type Condition "goo"
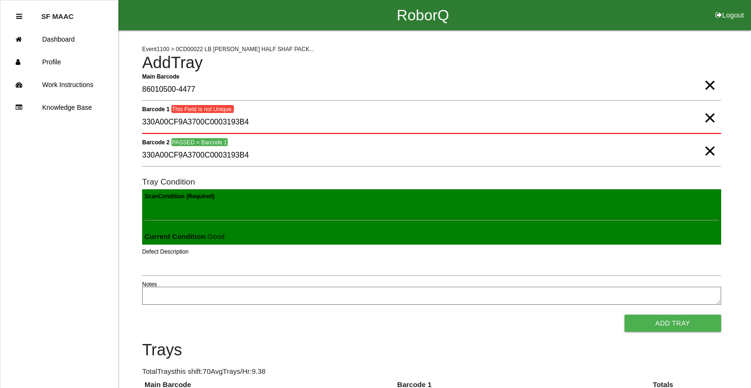
click at [624, 315] on button "Add Tray" at bounding box center [672, 323] width 97 height 17
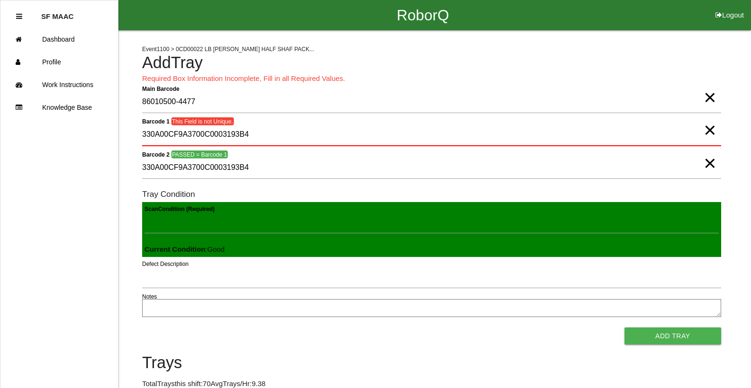
click at [710, 130] on span "×" at bounding box center [709, 120] width 12 height 19
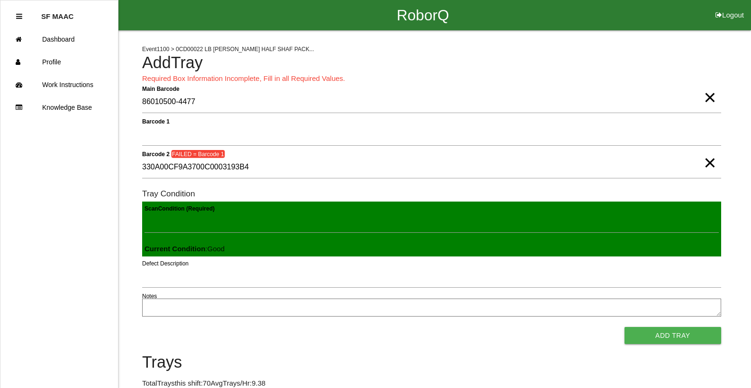
click at [708, 163] on span "×" at bounding box center [709, 153] width 12 height 19
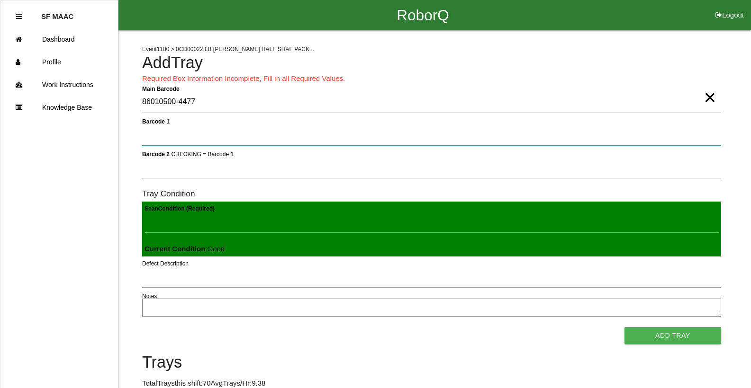
click at [658, 128] on 1 "Barcode 1" at bounding box center [431, 135] width 579 height 22
type 1 "330A00CF9A3700C0003193B4"
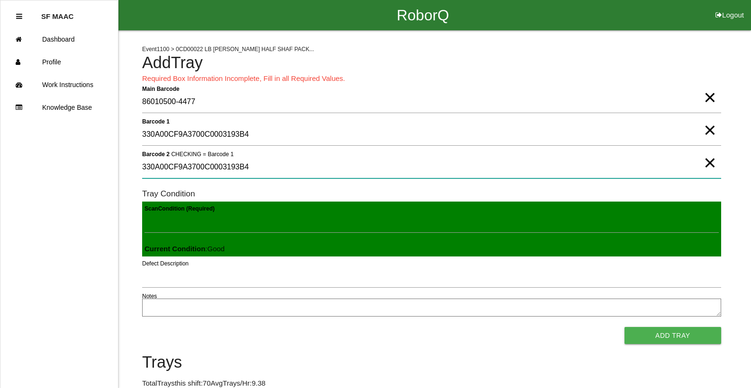
type 2 "330A00CF9A3700C0003193B4"
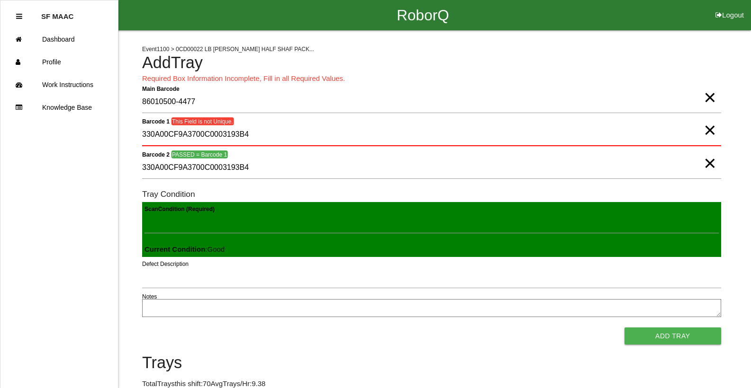
click at [715, 130] on span "×" at bounding box center [709, 120] width 12 height 19
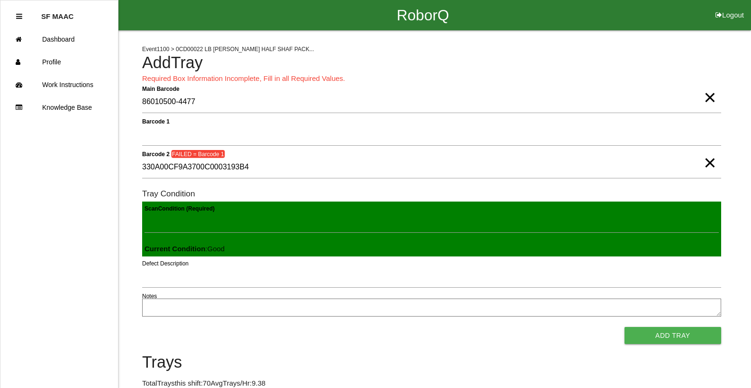
click at [705, 163] on span "×" at bounding box center [709, 153] width 12 height 19
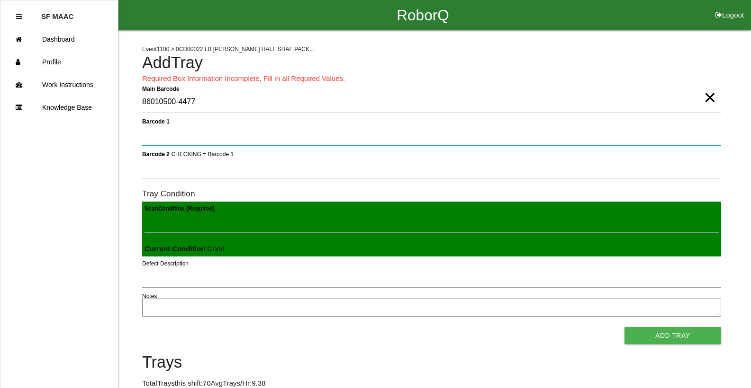
click at [692, 134] on 1 "Barcode 1" at bounding box center [431, 135] width 579 height 22
type 1 "330A00CF9A3700C0003193B5"
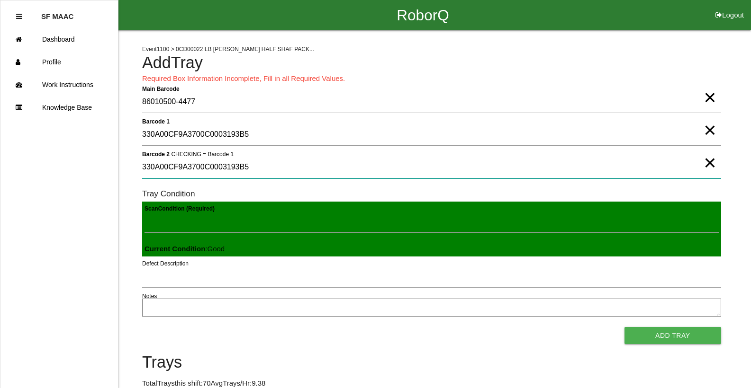
type 2 "330A00CF9A3700C0003193B5"
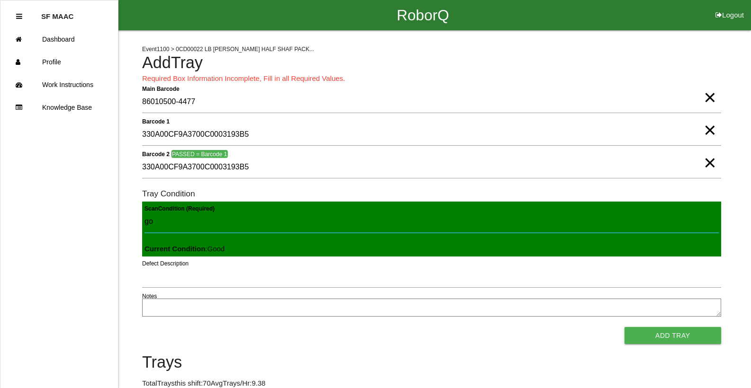
type Condition "goo"
click at [624, 327] on button "Add Tray" at bounding box center [672, 335] width 97 height 17
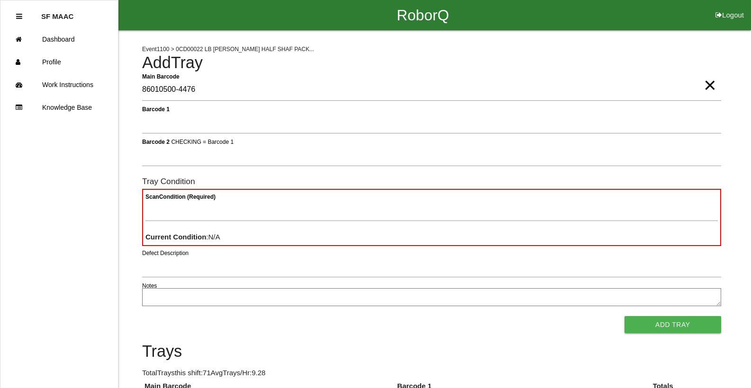
type Barcode "86010500-4476"
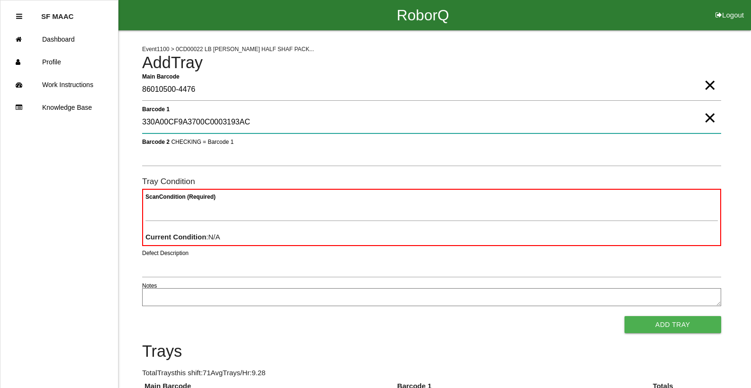
type 1 "330A00CF9A3700C0003193AC"
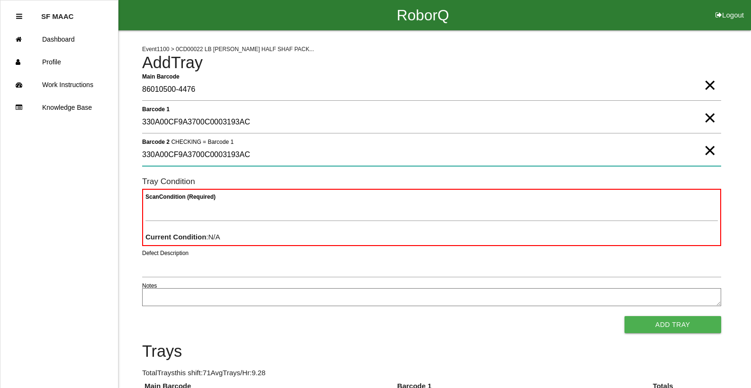
type 2 "330A00CF9A3700C0003193AC"
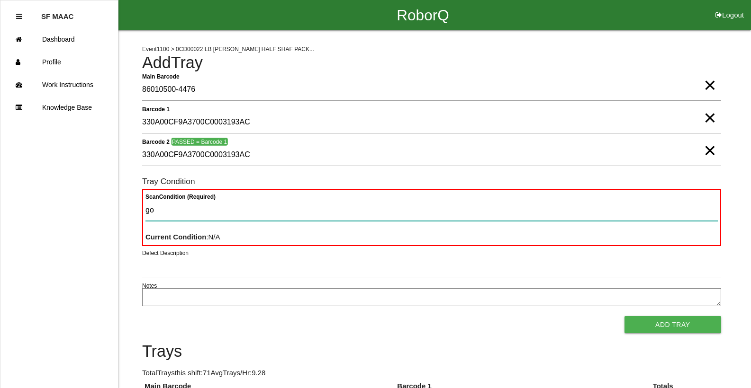
type Condition "goo"
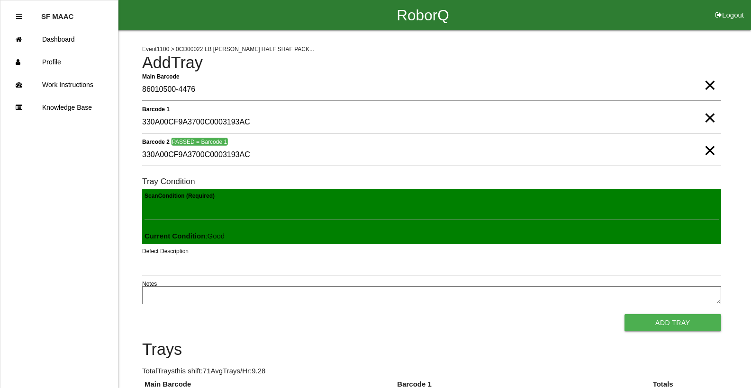
click at [624, 315] on button "Add Tray" at bounding box center [672, 323] width 97 height 17
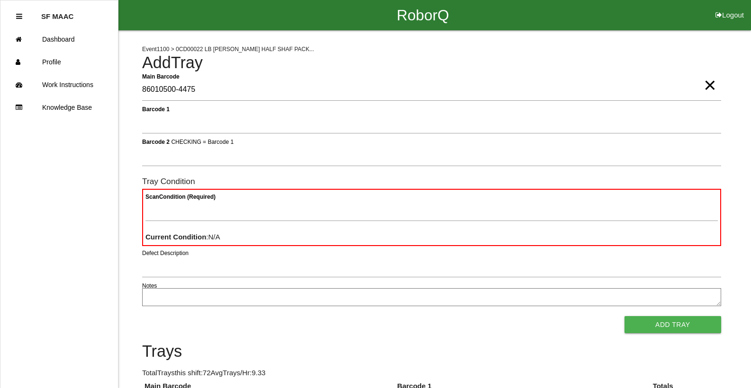
type Barcode "86010500-4475"
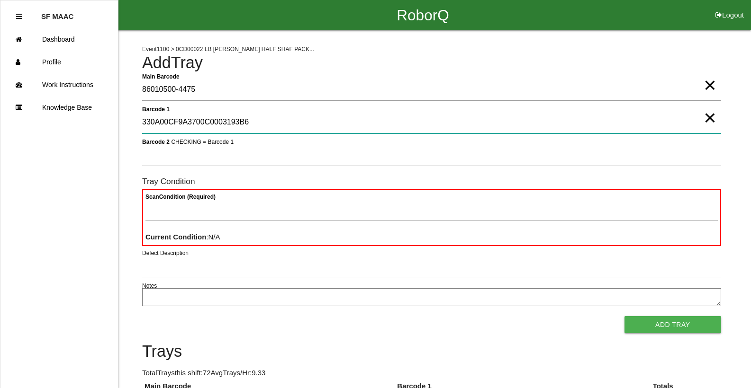
type 1 "330A00CF9A3700C0003193B6"
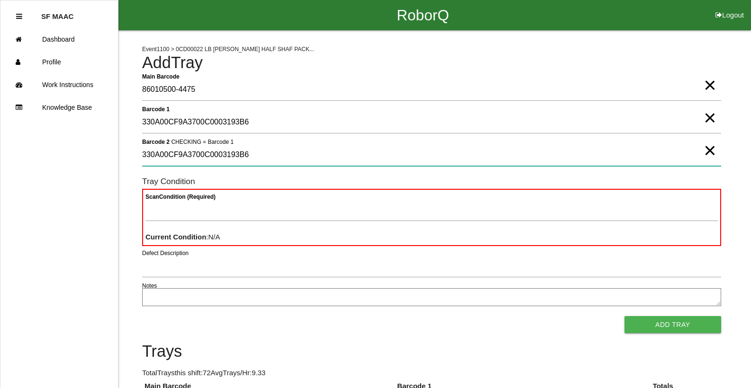
type 2 "330A00CF9A3700C0003193B6"
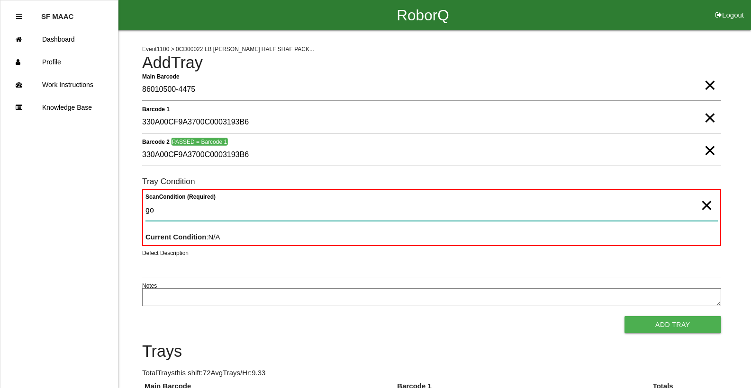
type Condition "goo"
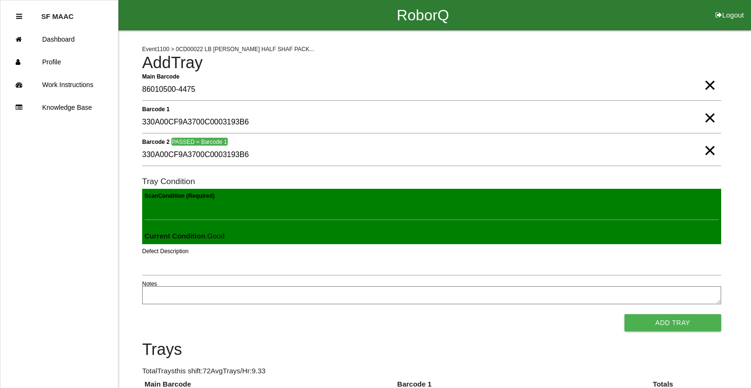
click at [624, 315] on button "Add Tray" at bounding box center [672, 323] width 97 height 17
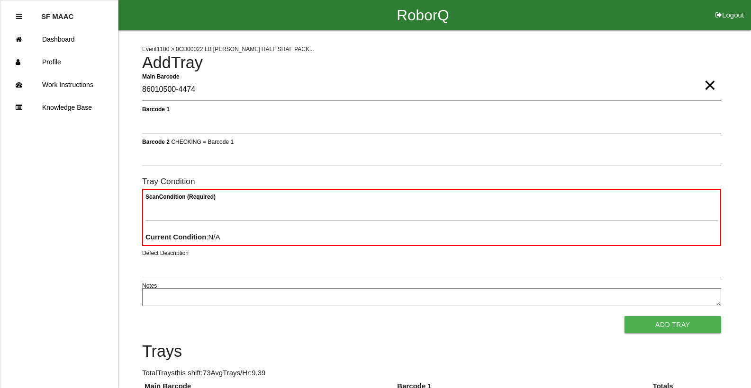
type Barcode "86010500-4474"
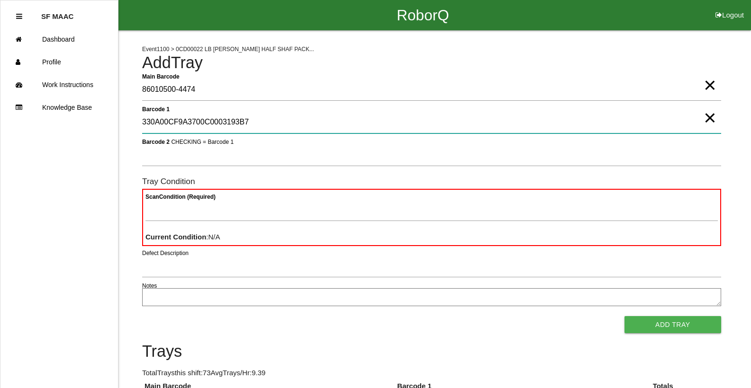
type 1 "330A00CF9A3700C0003193B7"
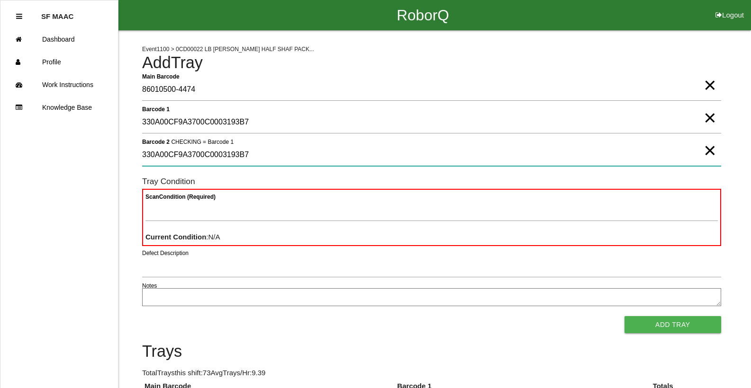
type 2 "330A00CF9A3700C0003193B7"
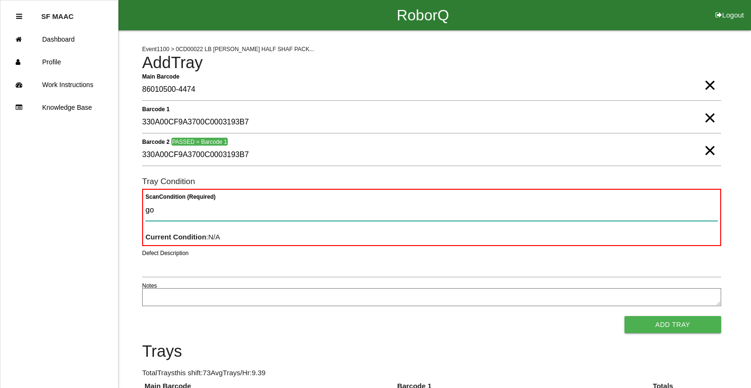
type Condition "goo"
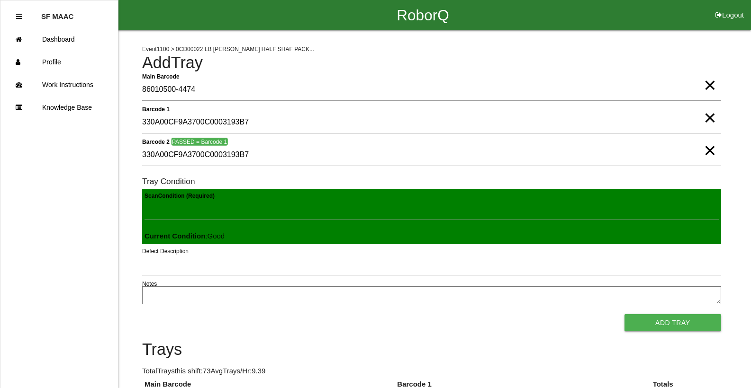
click at [624, 315] on button "Add Tray" at bounding box center [672, 323] width 97 height 17
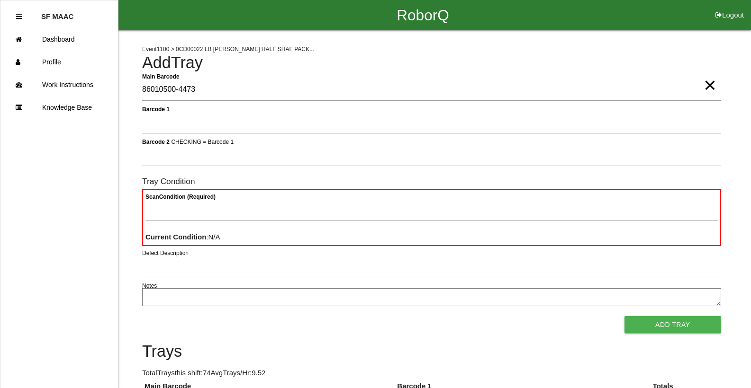
type Barcode "86010500-4473"
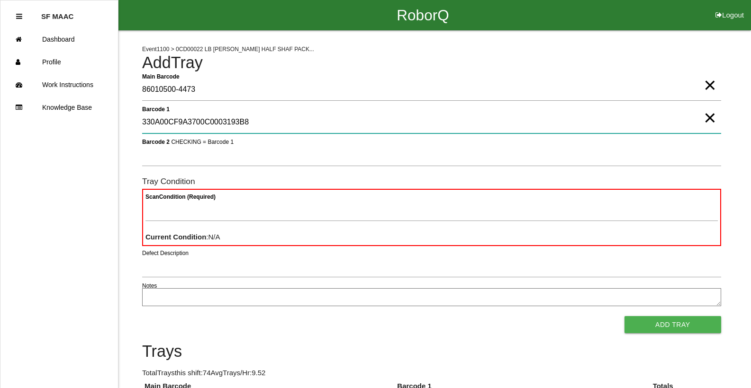
type 1 "330A00CF9A3700C0003193B8"
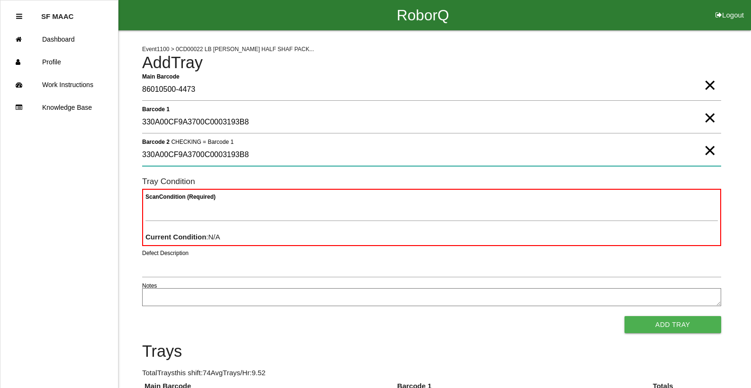
type 2 "330A00CF9A3700C0003193B8"
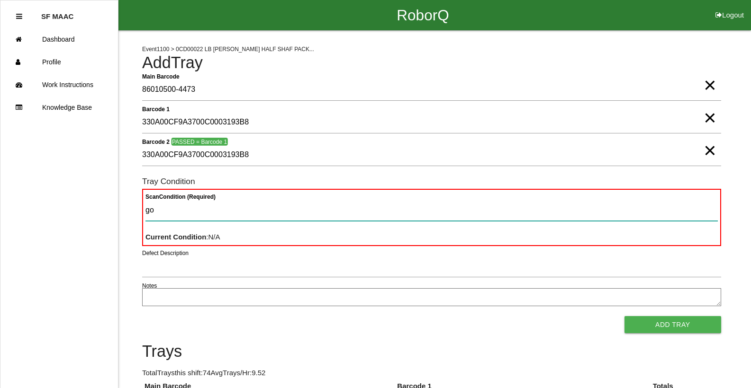
type Condition "goo"
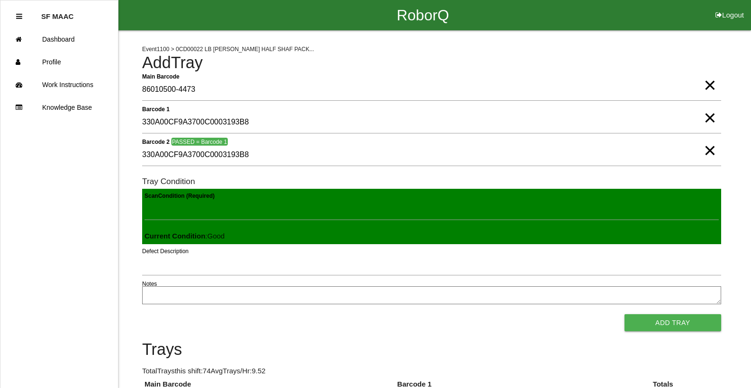
click at [624, 315] on button "Add Tray" at bounding box center [672, 323] width 97 height 17
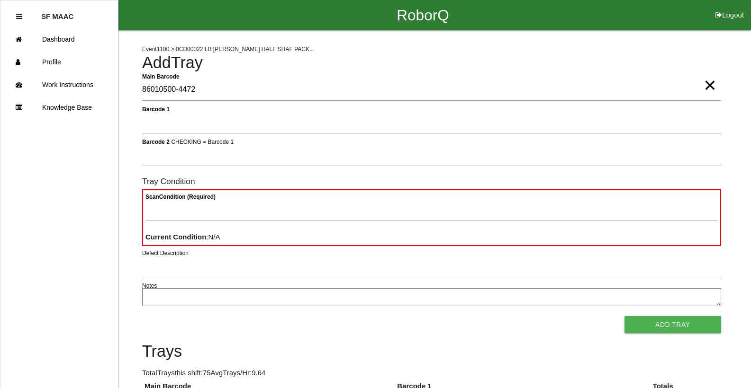
type Barcode "86010500-4472"
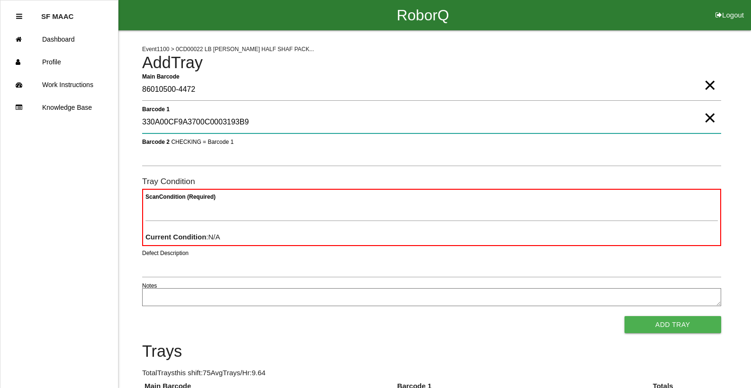
type 1 "330A00CF9A3700C0003193B9"
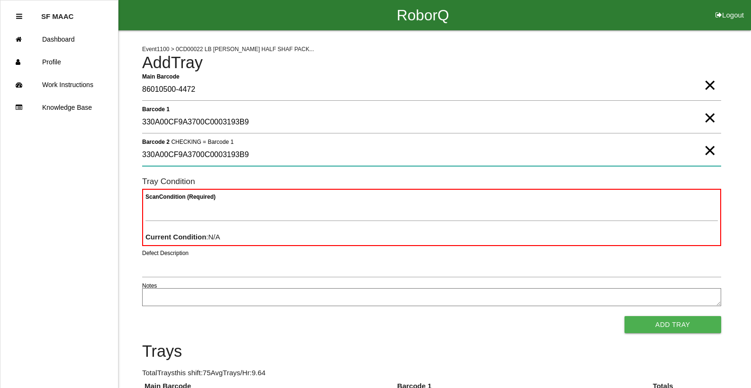
type 2 "330A00CF9A3700C0003193B9"
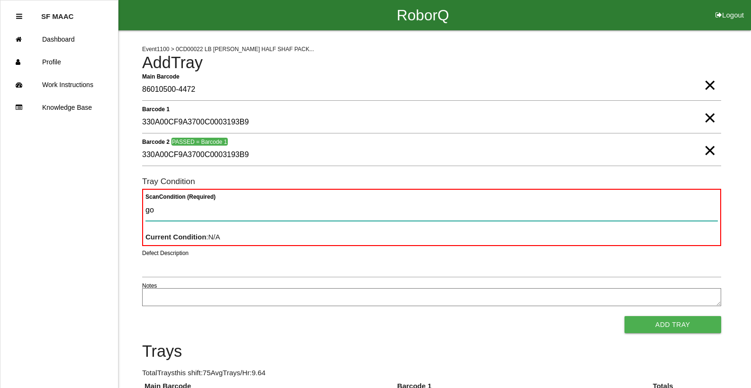
type Condition "goo"
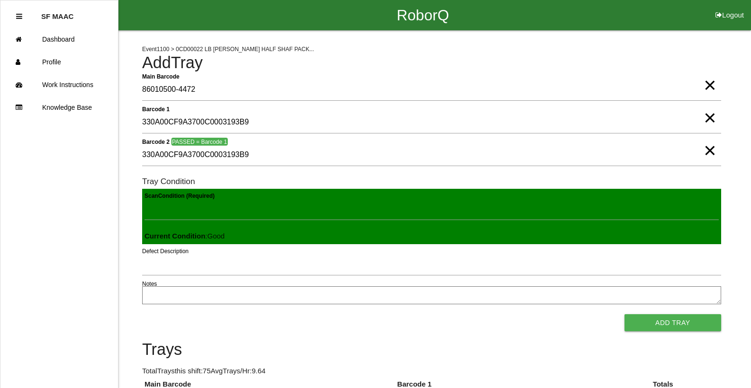
click at [624, 315] on button "Add Tray" at bounding box center [672, 323] width 97 height 17
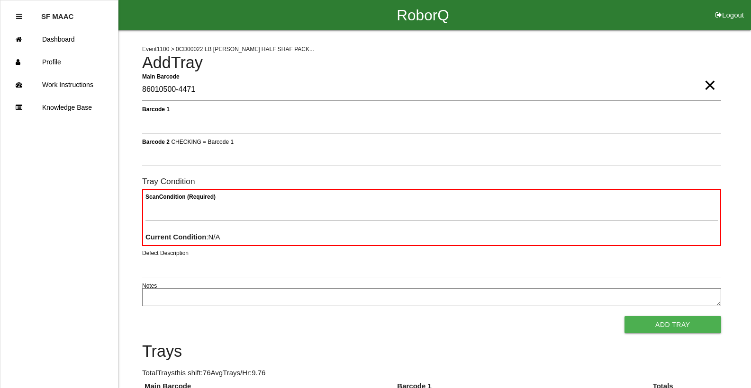
type Barcode "86010500-4471"
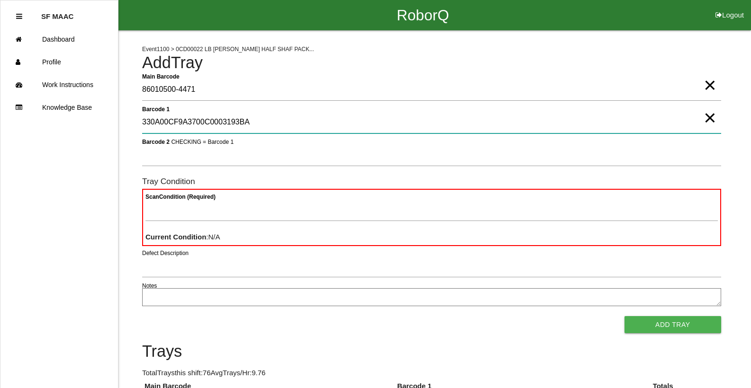
type 1 "330A00CF9A3700C0003193BA"
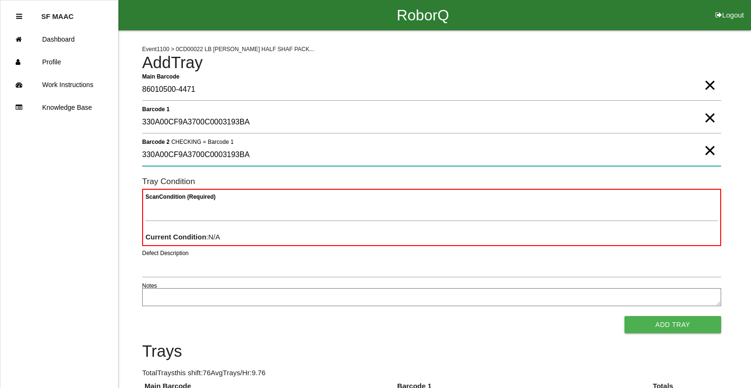
type 2 "330A00CF9A3700C0003193BA"
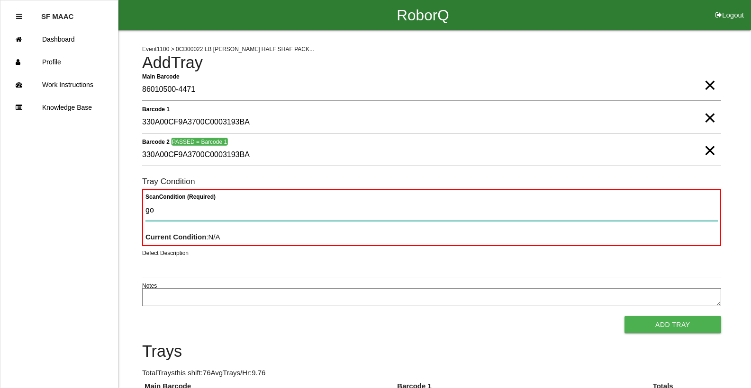
type Condition "goo"
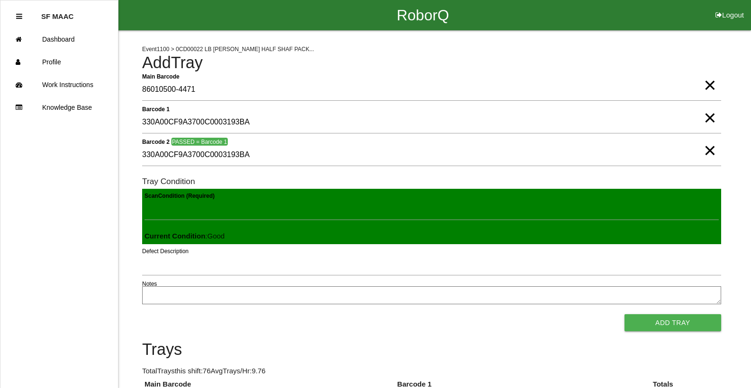
click at [624, 315] on button "Add Tray" at bounding box center [672, 323] width 97 height 17
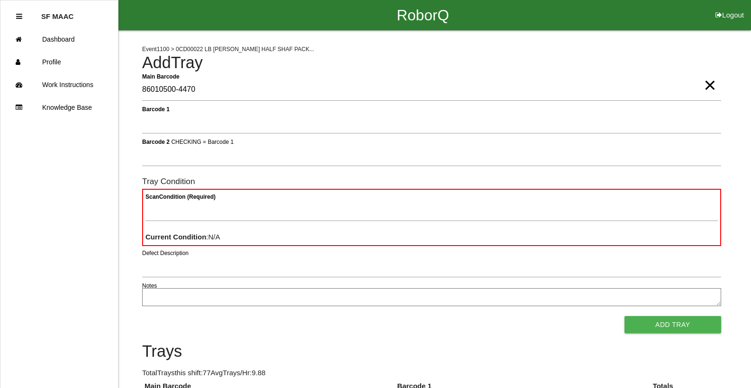
type Barcode "86010500-4470"
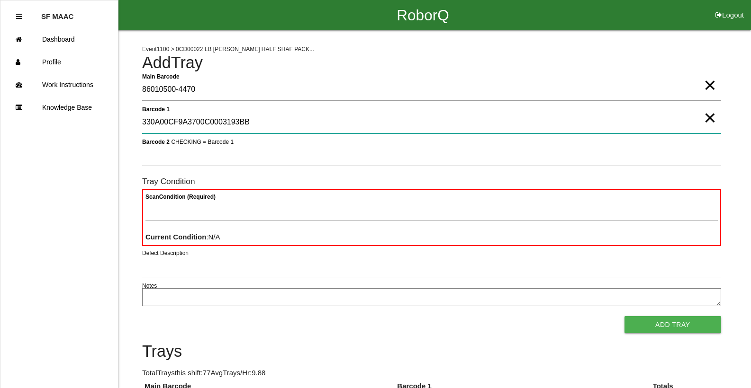
type 1 "330A00CF9A3700C0003193BB"
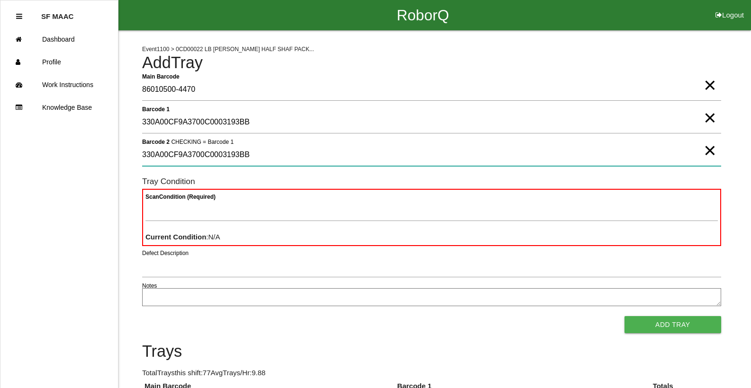
type 2 "330A00CF9A3700C0003193BB"
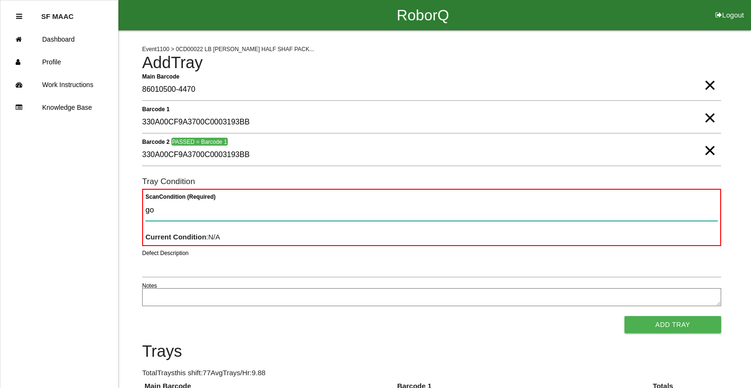
type Condition "goo"
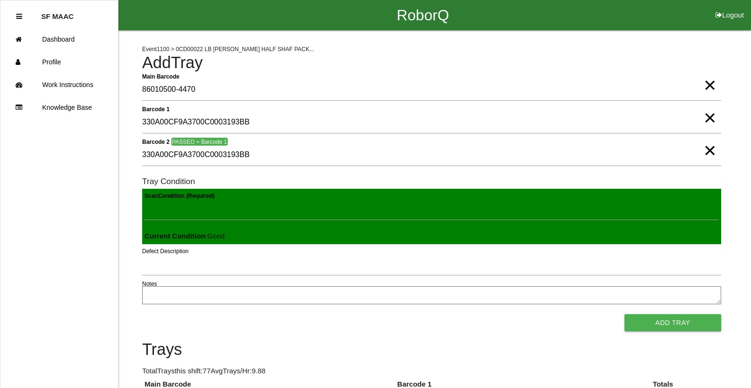
click at [624, 315] on button "Add Tray" at bounding box center [672, 323] width 97 height 17
